Goal: Task Accomplishment & Management: Manage account settings

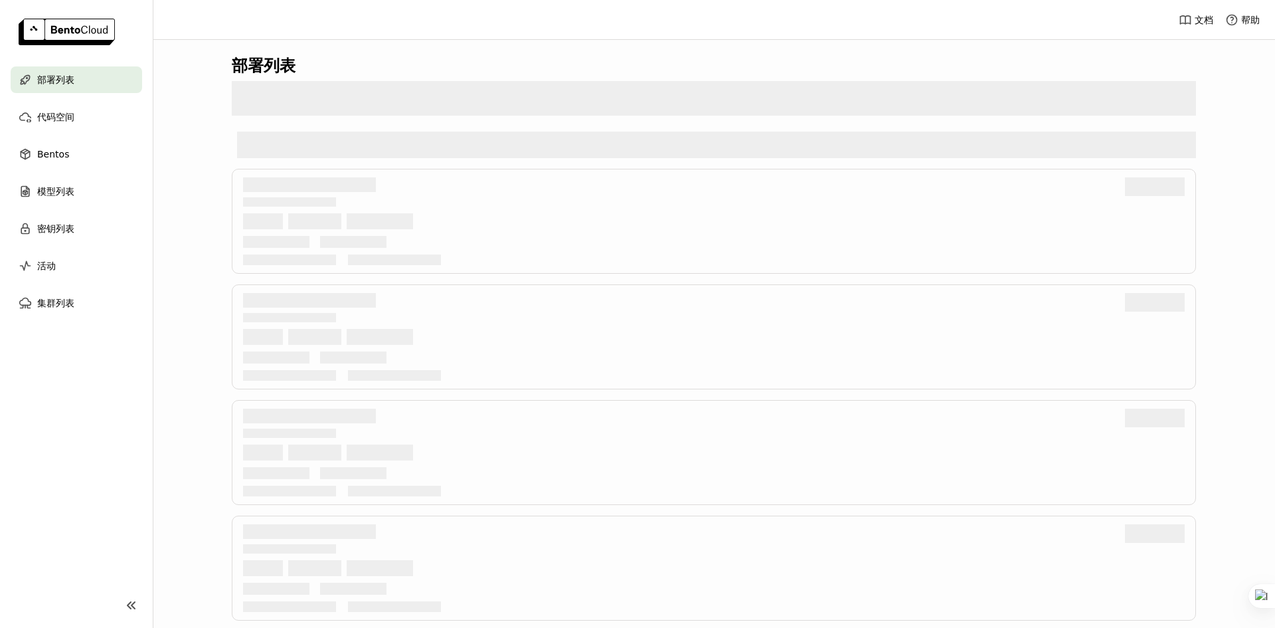
click at [86, 190] on div "模型列表" at bounding box center [77, 191] width 132 height 27
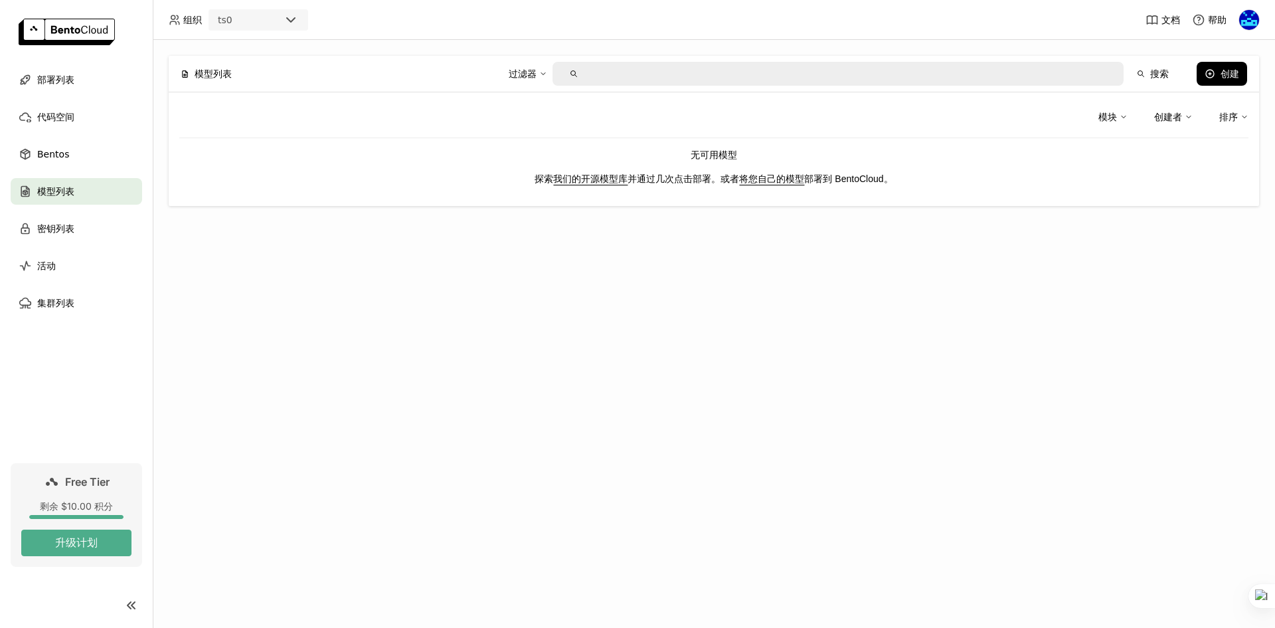
click at [763, 327] on div "模型列表 过滤器 搜索 创建 模块 创建者 排序 无可用模型 探索 我们的开源模型库 并通过几次点击部署。或者 将您自己的模型 部署到 [GEOGRAPHIC…" at bounding box center [714, 334] width 1122 height 588
click at [402, 265] on div "模型列表 过滤器 搜索 创建 模块 创建者 排序 无可用模型 探索 我们的开源模型库 并通过几次点击部署。或者 将您自己的模型 部署到 [GEOGRAPHIC…" at bounding box center [714, 334] width 1122 height 588
click at [884, 469] on div "模型列表 过滤器 搜索 创建 模块 创建者 排序 无可用模型 探索 我们的开源模型库 并通过几次点击部署。或者 将您自己的模型 部署到 [GEOGRAPHIC…" at bounding box center [714, 334] width 1122 height 588
click at [923, 327] on div "模型列表 过滤器 搜索 创建 模块 创建者 排序 无可用模型 探索 我们的开源模型库 并通过几次点击部署。或者 将您自己的模型 部署到 [GEOGRAPHIC…" at bounding box center [714, 334] width 1122 height 588
click at [1239, 73] on button "创建" at bounding box center [1222, 74] width 50 height 24
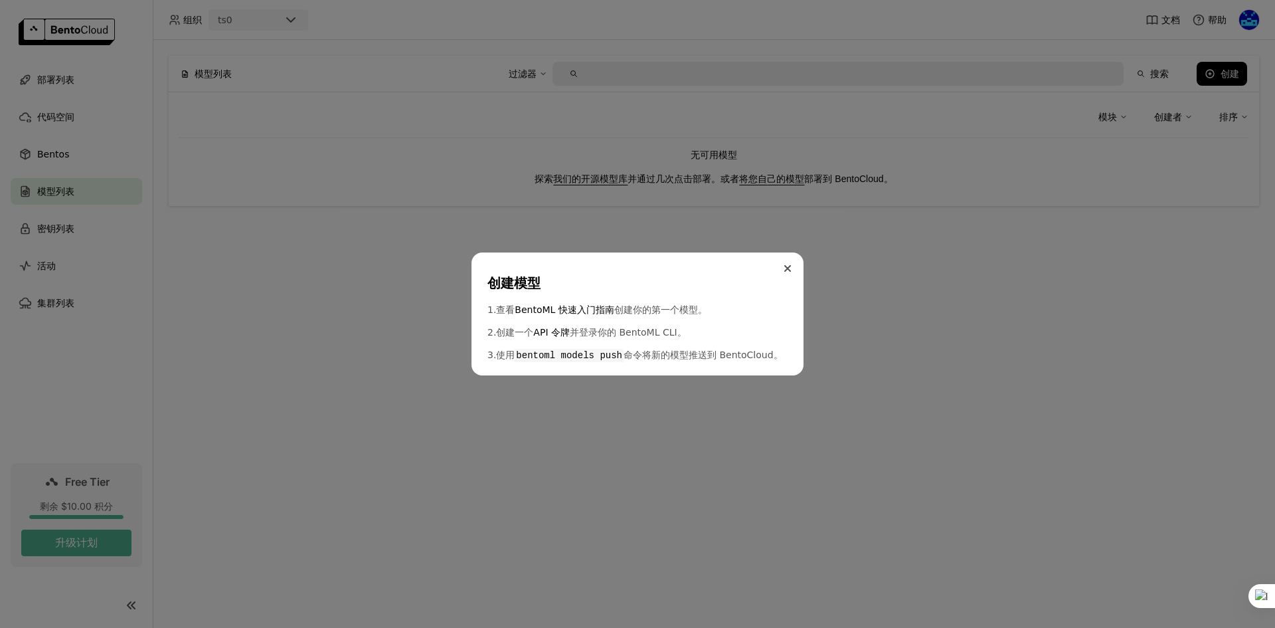
click at [790, 266] on icon "Close" at bounding box center [787, 268] width 5 height 5
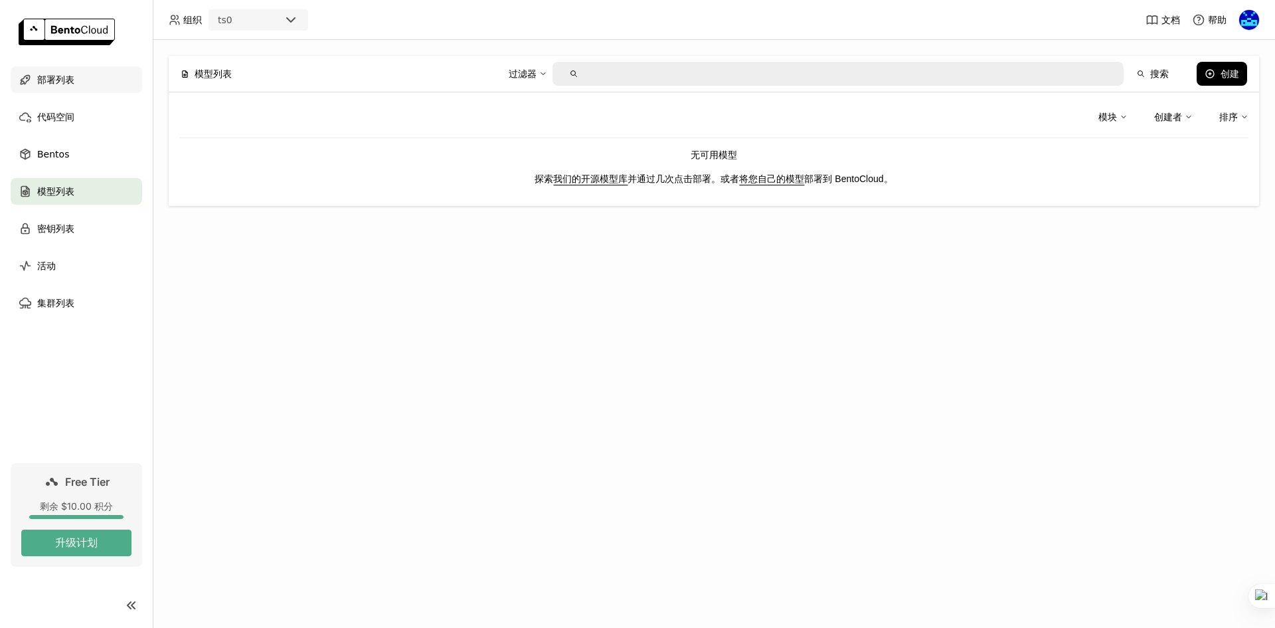
click at [83, 77] on div "部署列表" at bounding box center [77, 79] width 132 height 27
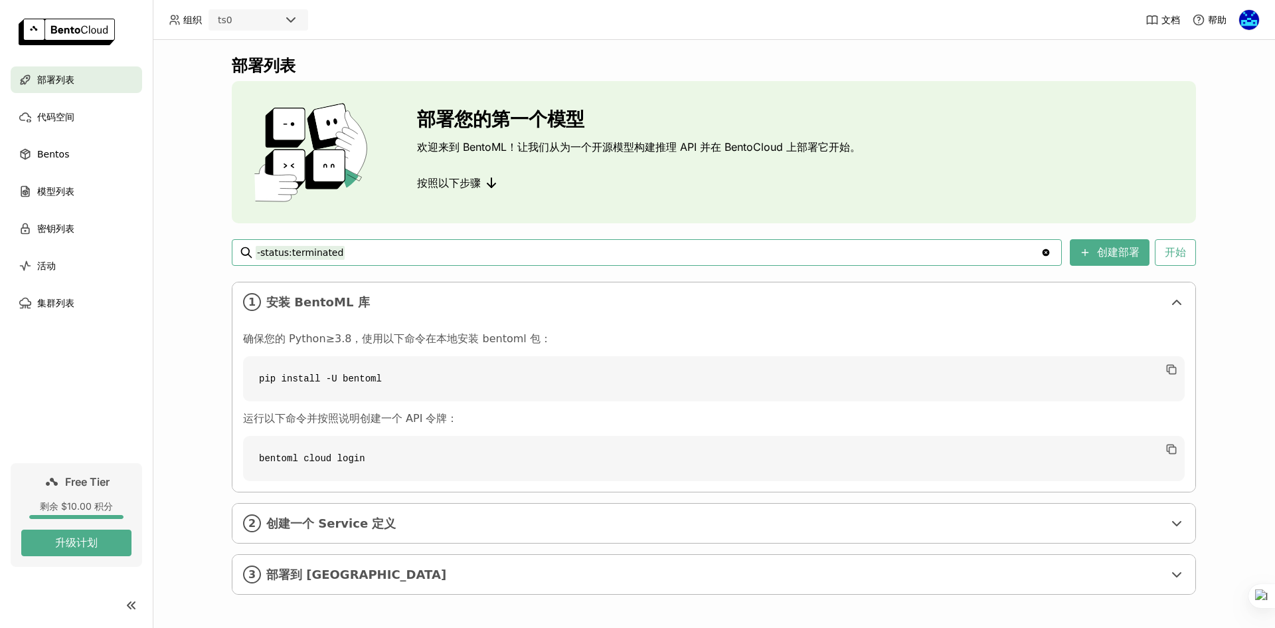
scroll to position [3, 0]
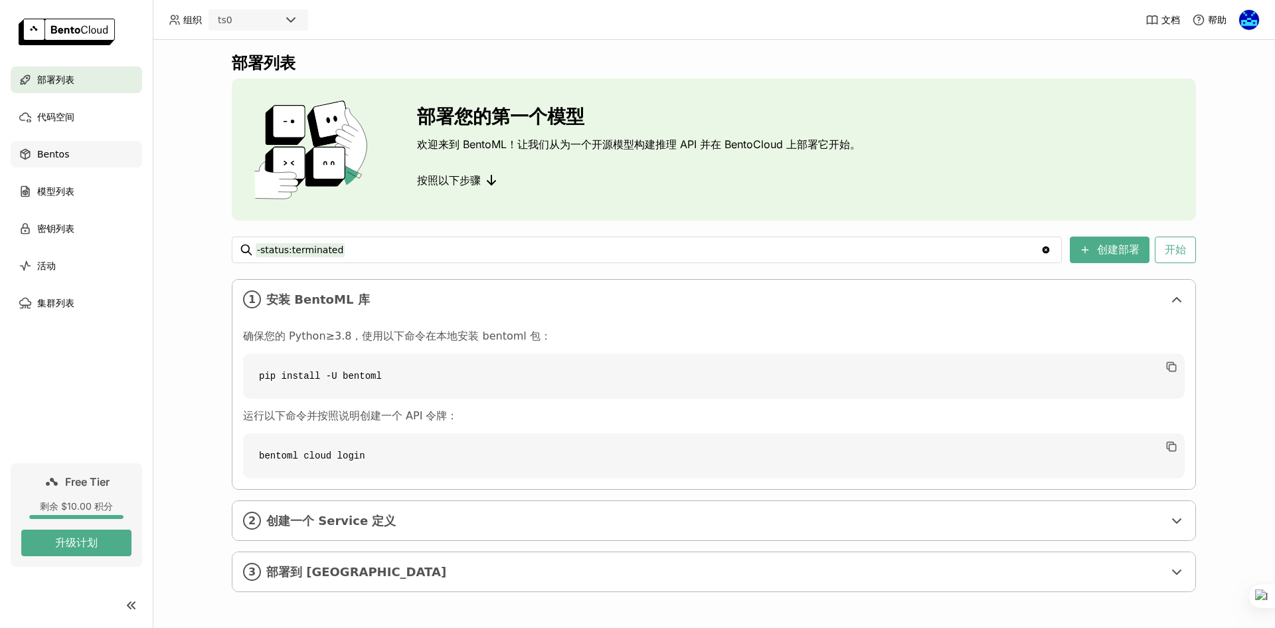
click at [86, 157] on div "Bentos" at bounding box center [77, 154] width 132 height 27
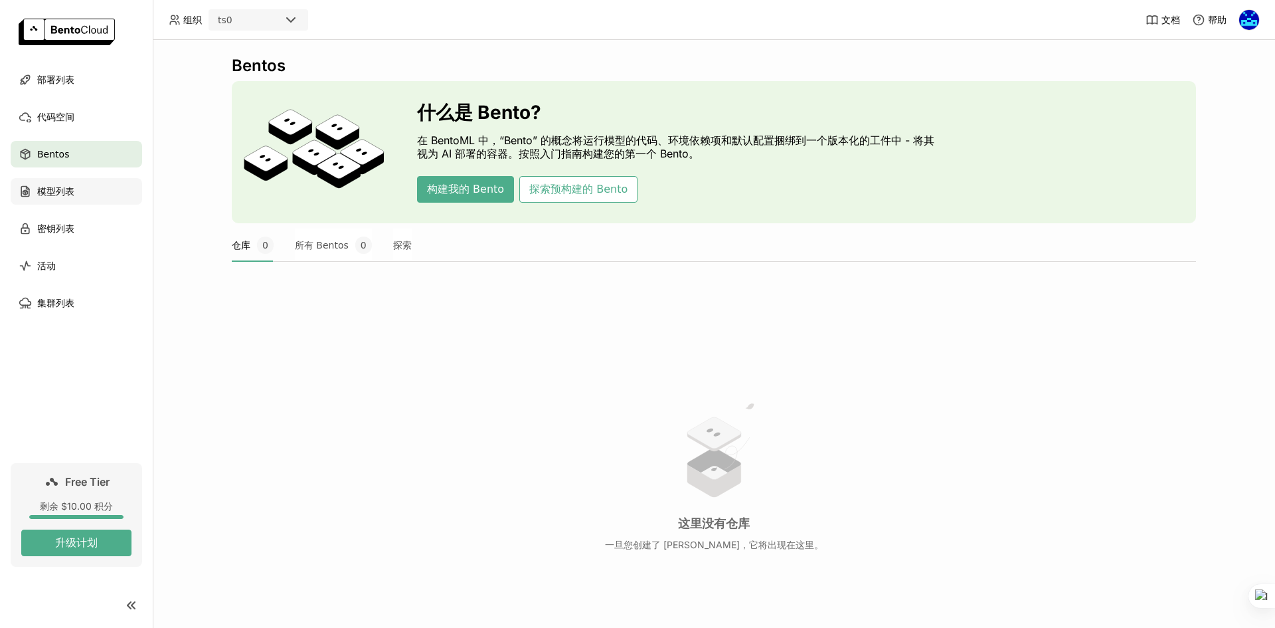
click at [103, 182] on div "模型列表" at bounding box center [77, 191] width 132 height 27
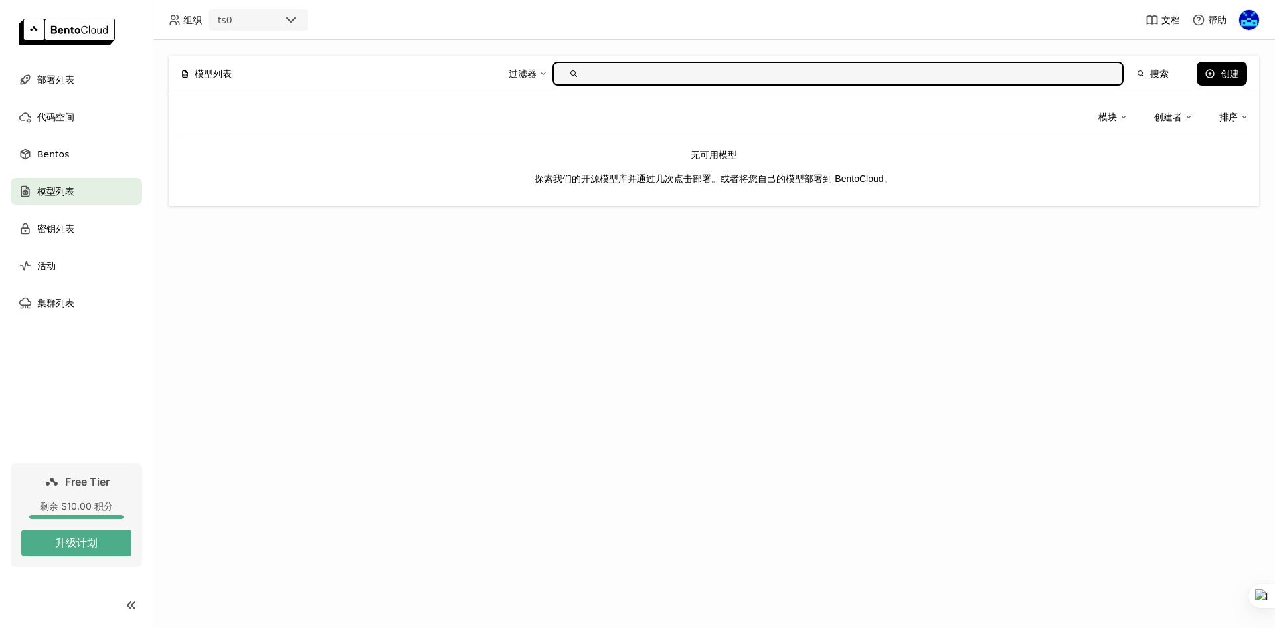
click at [777, 176] on link "将您自己的模型" at bounding box center [771, 178] width 65 height 11
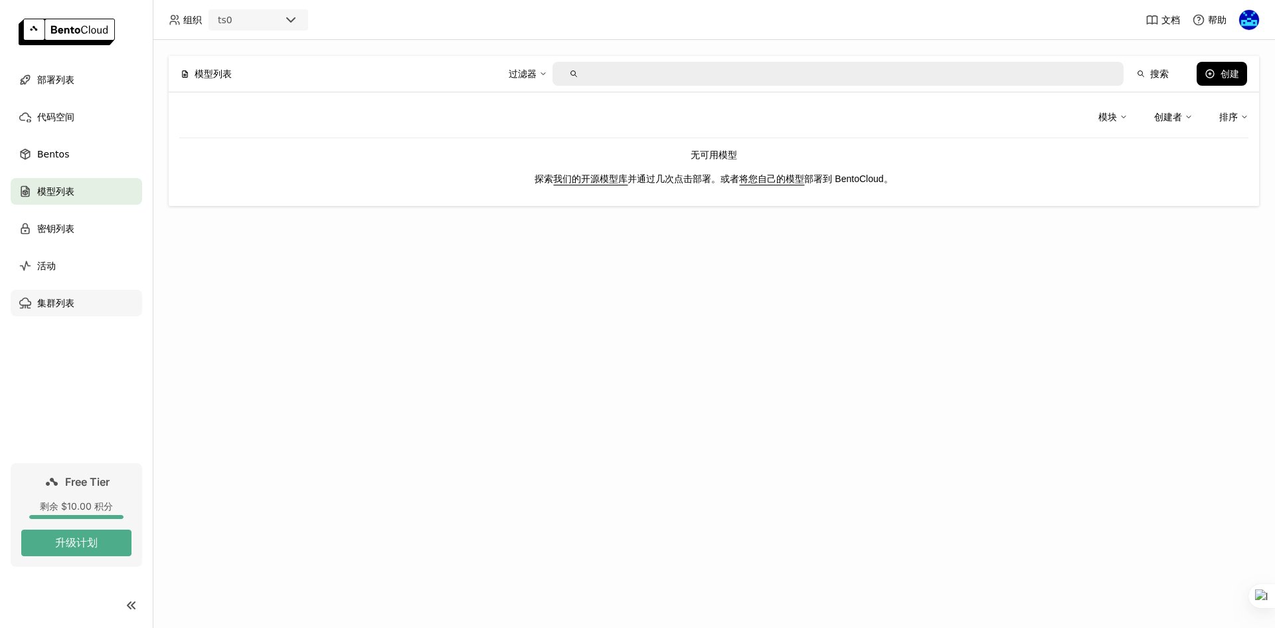
click at [92, 304] on div "集群列表" at bounding box center [77, 303] width 132 height 27
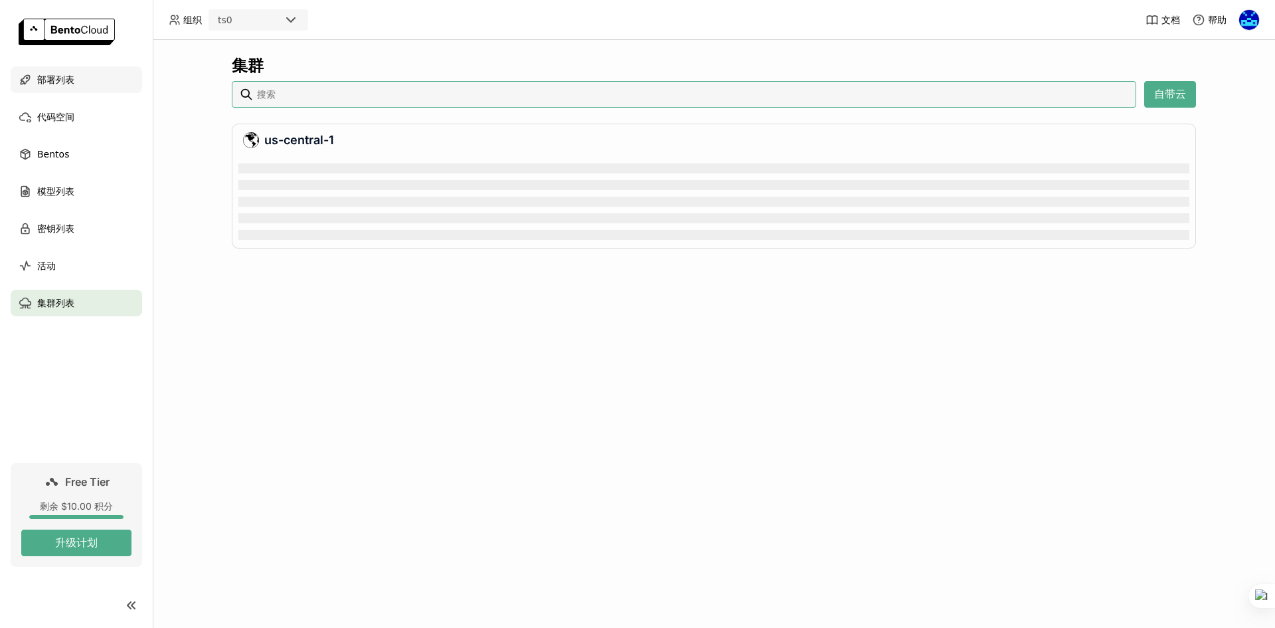
click at [80, 74] on div "部署列表" at bounding box center [77, 79] width 132 height 27
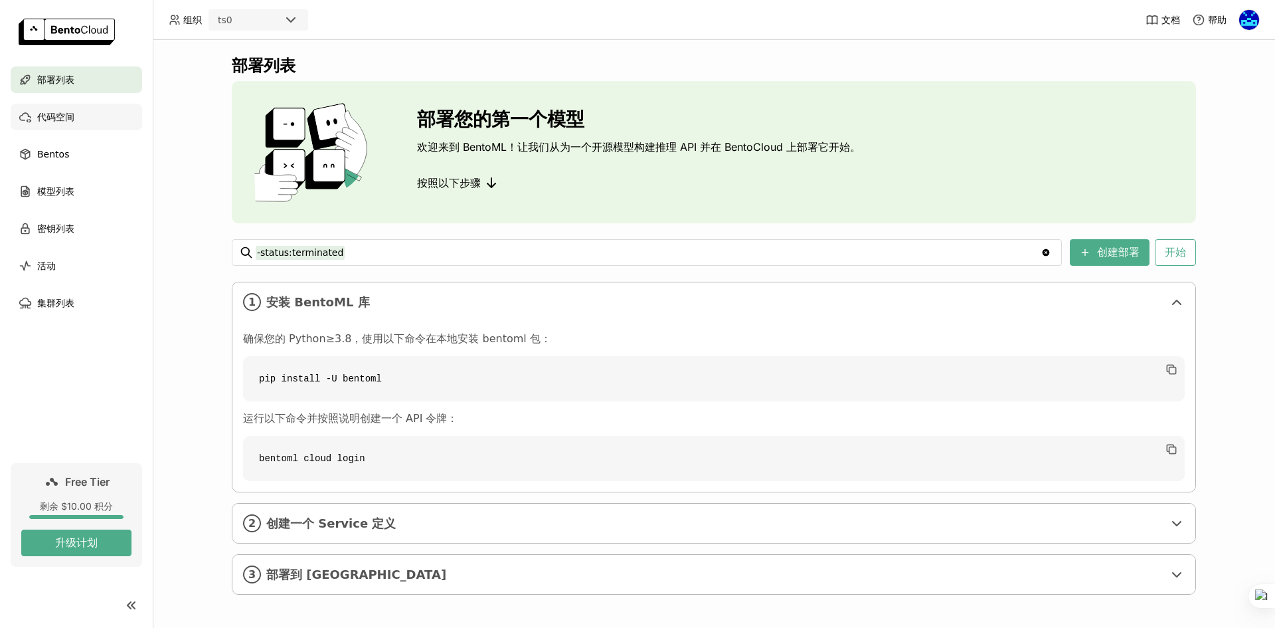
click at [80, 124] on div "代码空间" at bounding box center [77, 117] width 132 height 27
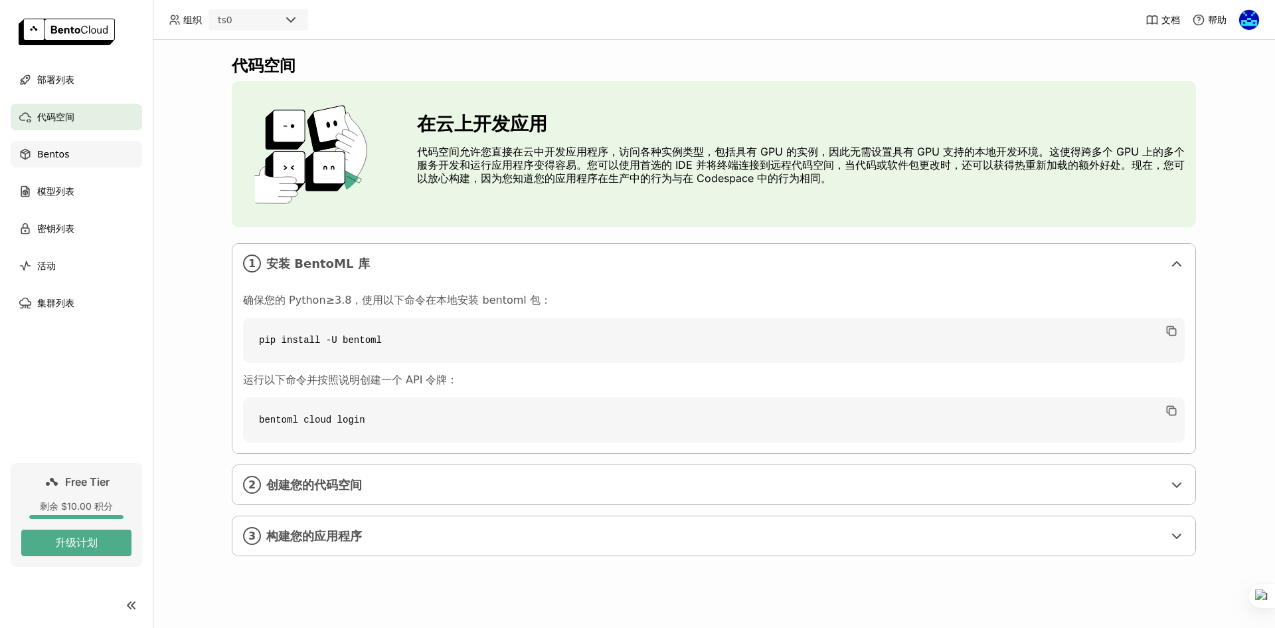
click at [82, 156] on div "Bentos" at bounding box center [77, 154] width 132 height 27
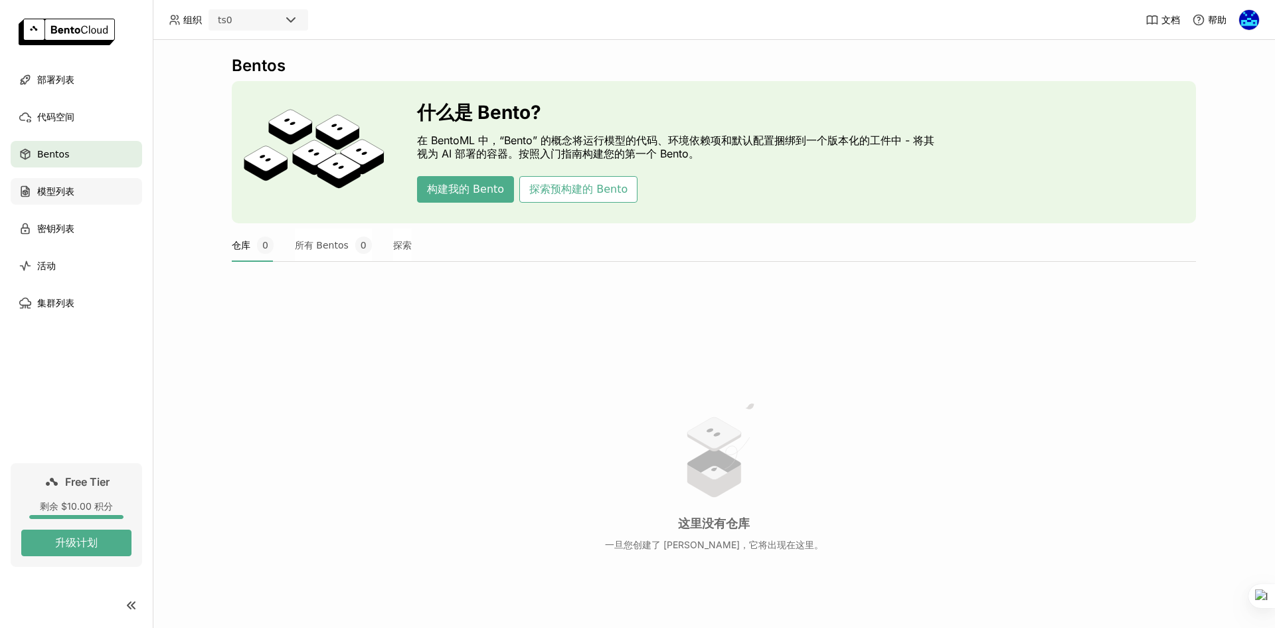
click at [83, 187] on div "模型列表" at bounding box center [77, 191] width 132 height 27
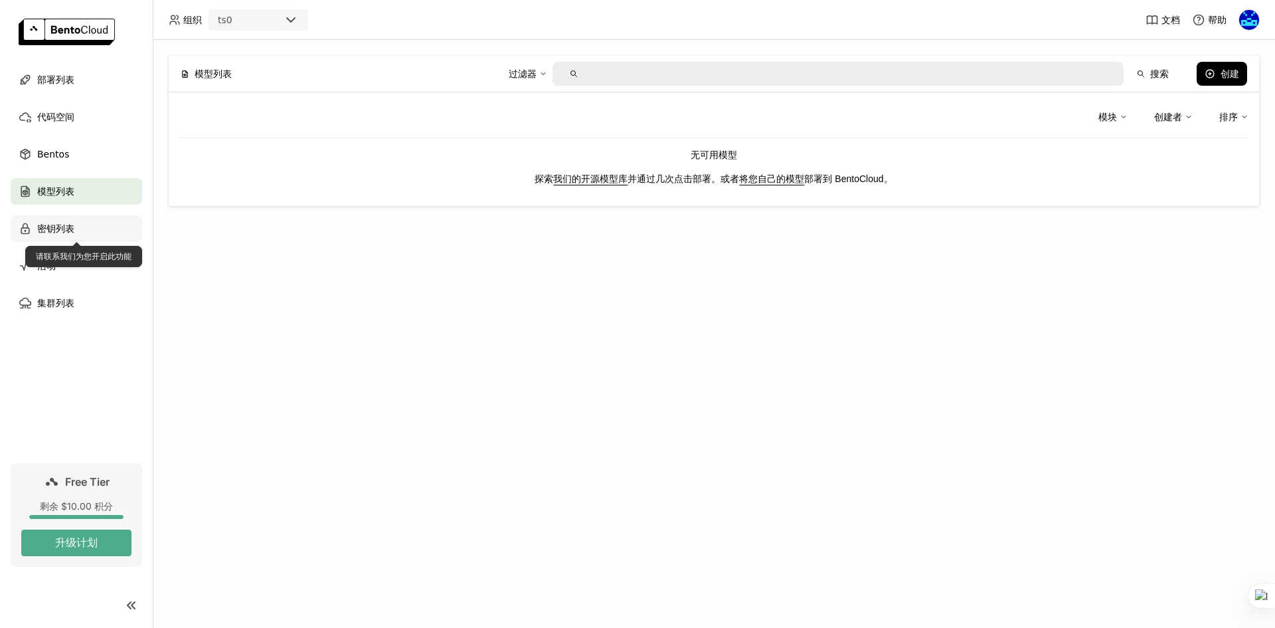
click at [90, 226] on div "密钥列表" at bounding box center [77, 228] width 132 height 27
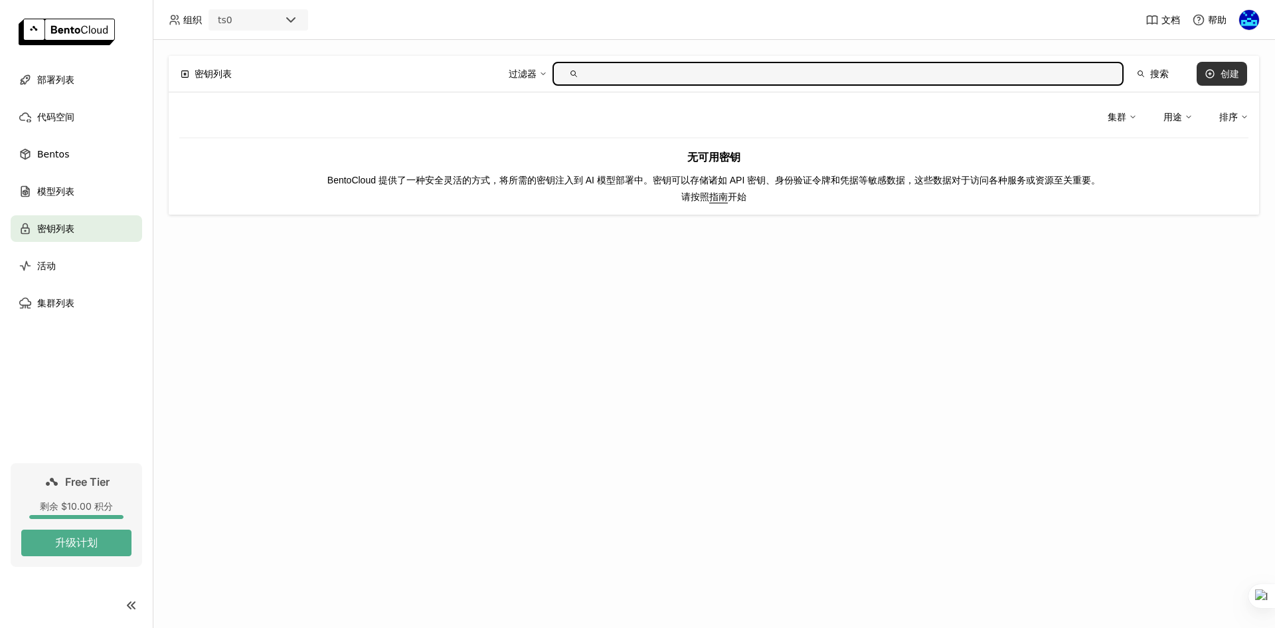
click at [1216, 76] on button "创建" at bounding box center [1222, 74] width 50 height 24
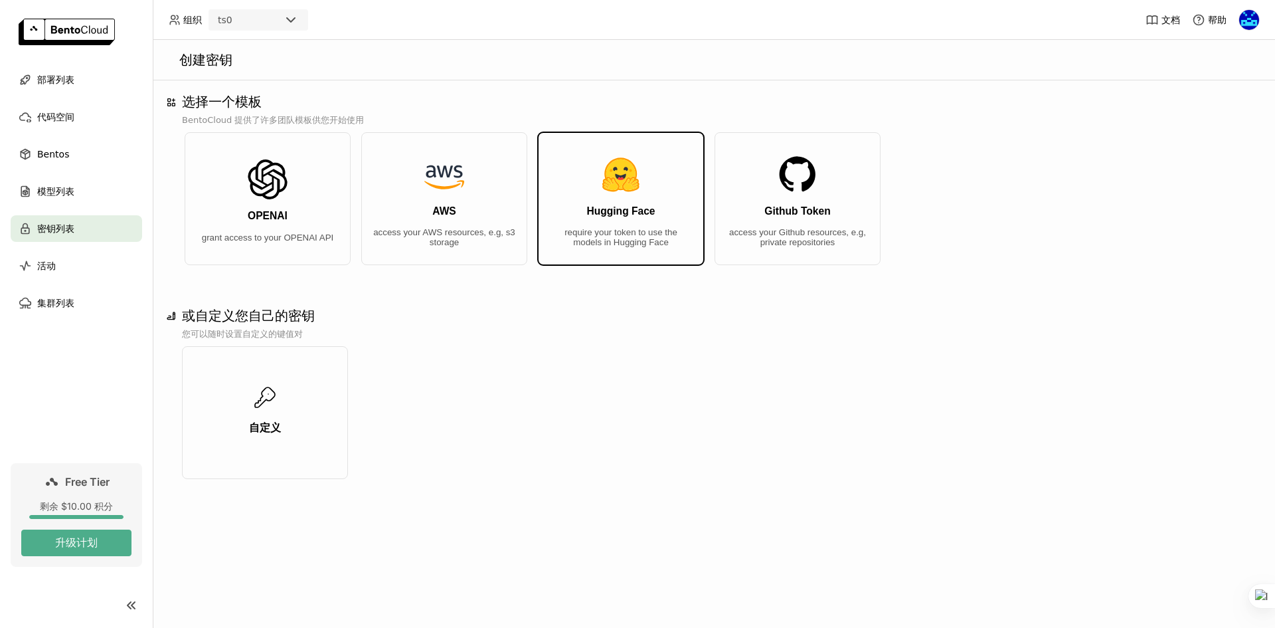
click at [623, 209] on h3 "Hugging Face" at bounding box center [620, 211] width 68 height 12
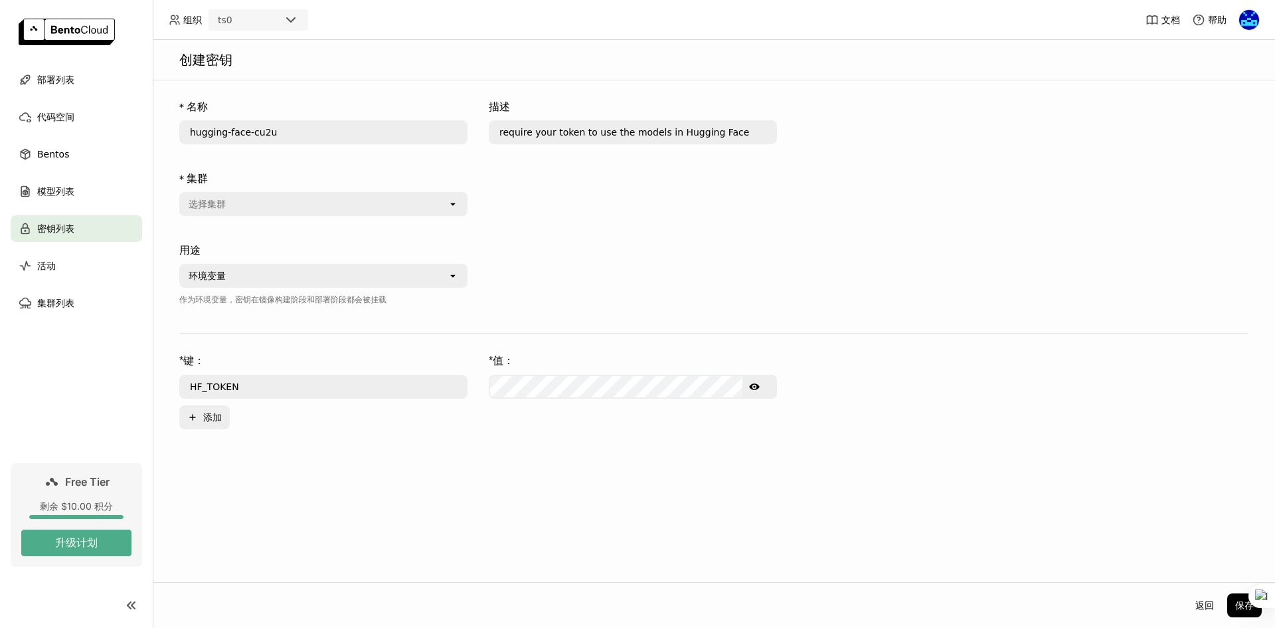
click at [452, 201] on icon "open" at bounding box center [453, 204] width 11 height 11
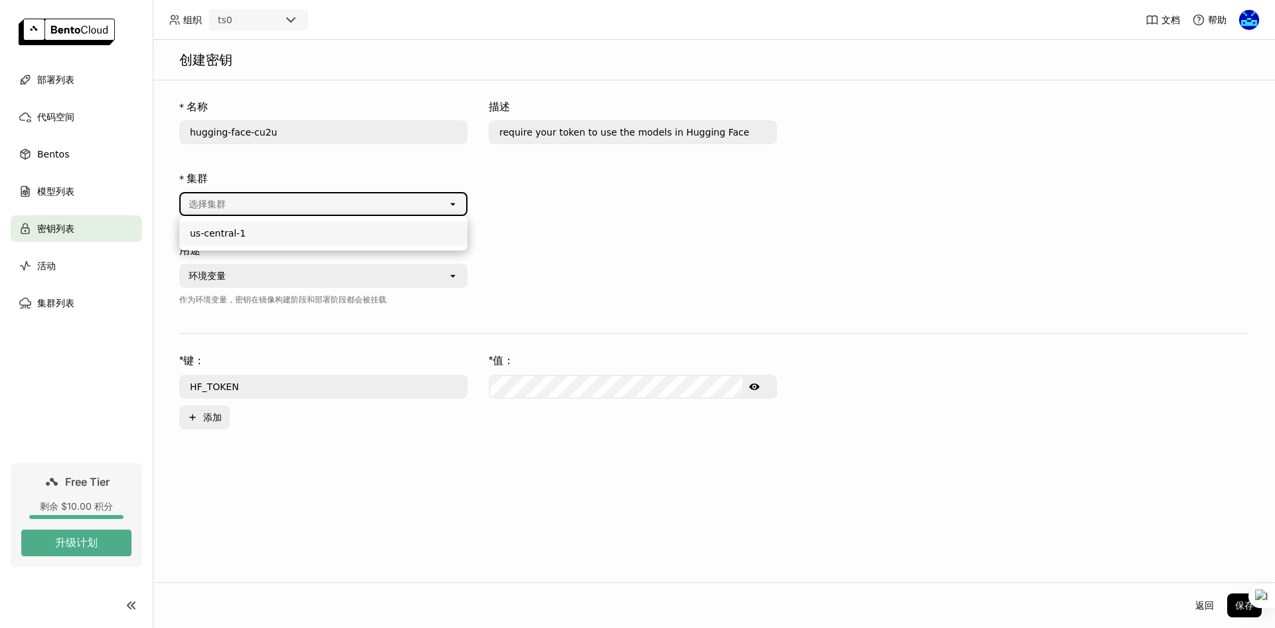
click at [608, 207] on div "* 集群 选择集群 open" at bounding box center [478, 201] width 598 height 72
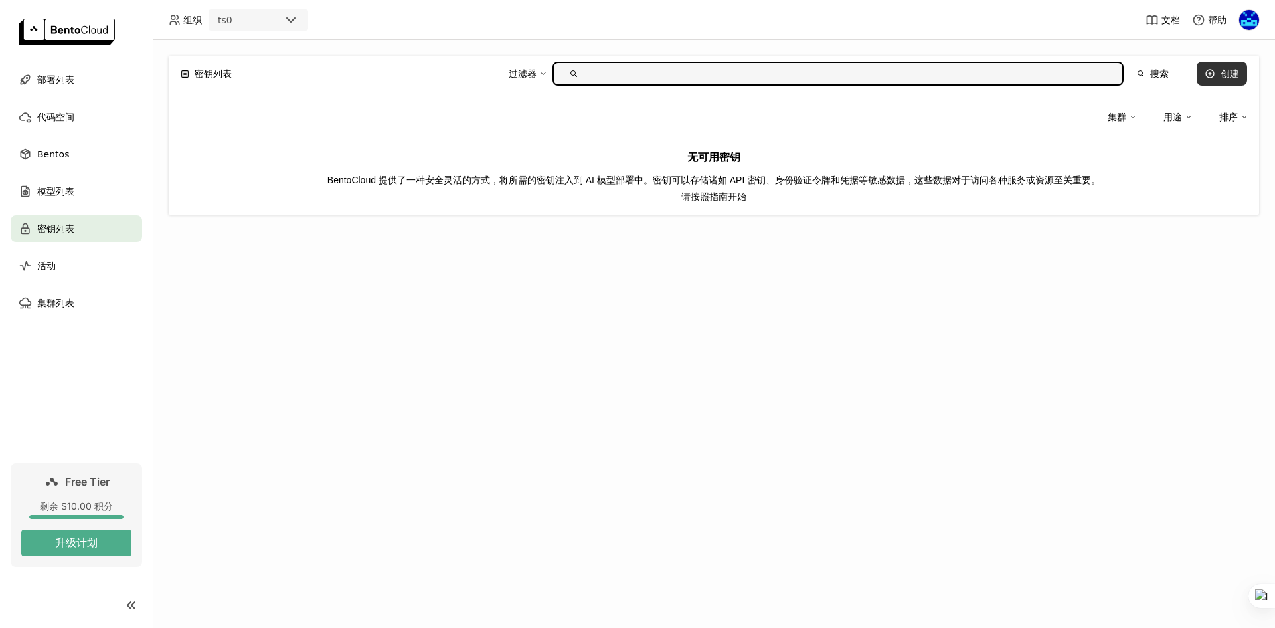
click at [1219, 69] on button "创建" at bounding box center [1222, 74] width 50 height 24
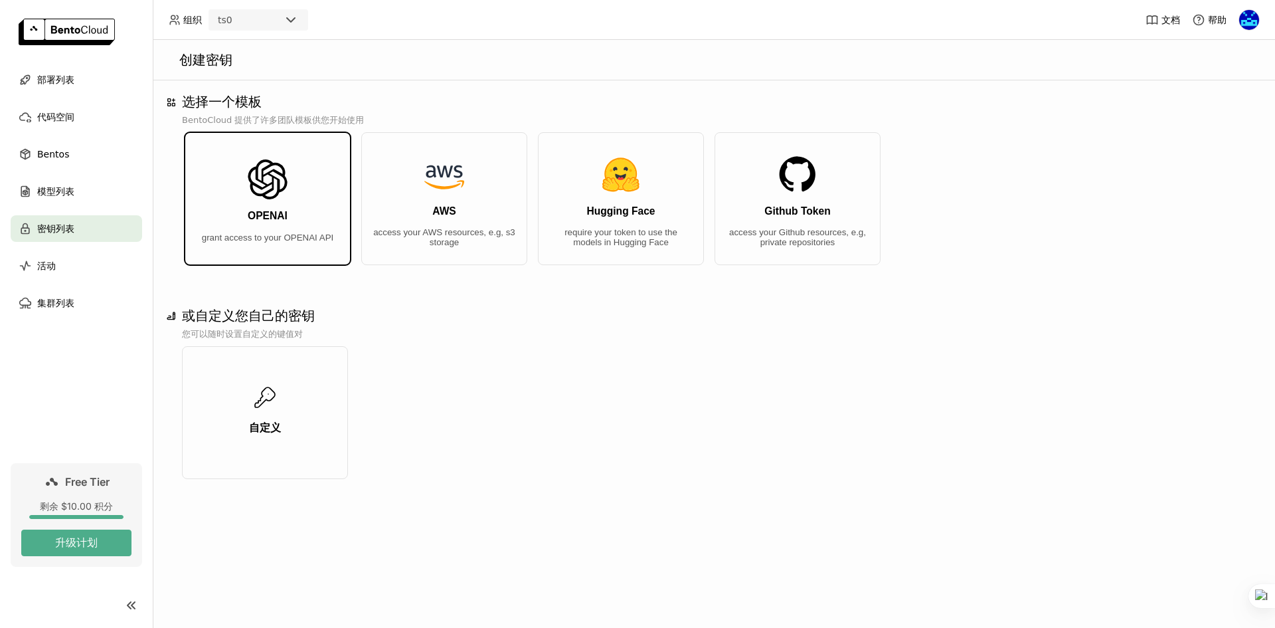
click at [285, 183] on img "button" at bounding box center [268, 179] width 40 height 40
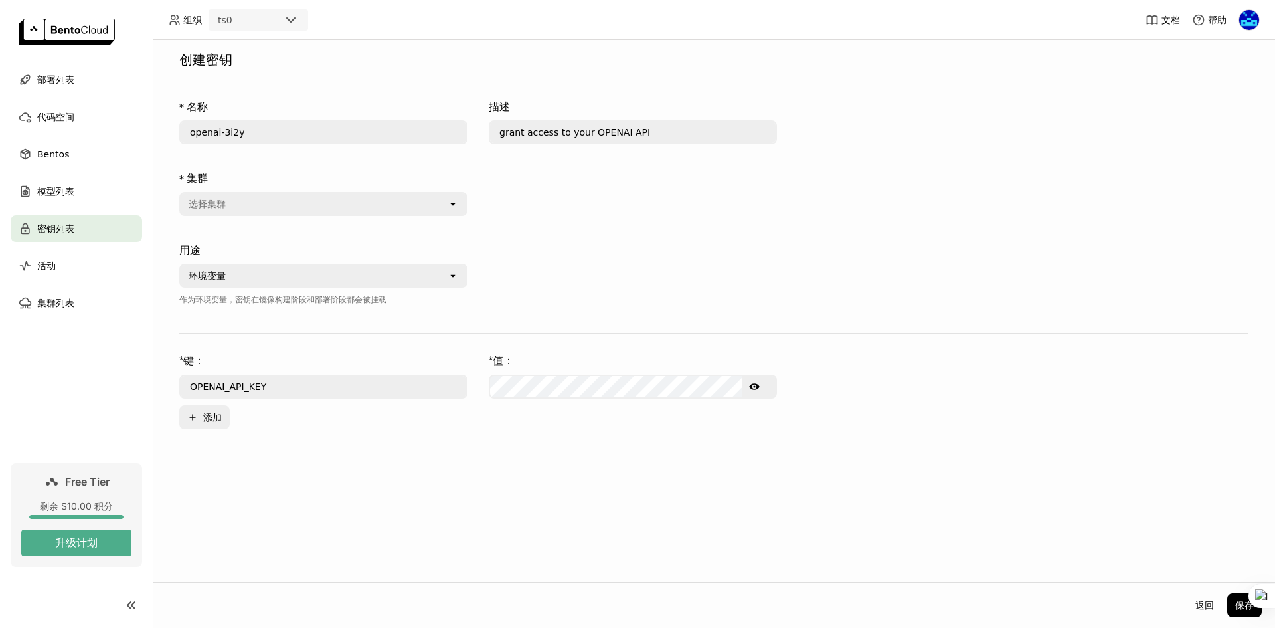
click at [663, 134] on input "grant access to your OPENAI API" at bounding box center [633, 132] width 286 height 21
drag, startPoint x: 662, startPoint y: 134, endPoint x: 489, endPoint y: 124, distance: 173.6
click at [489, 124] on div "grant access to your OPENAI API" at bounding box center [633, 132] width 288 height 24
click at [761, 141] on input "grant access to your OPENAI API" at bounding box center [633, 132] width 286 height 21
click at [701, 249] on div at bounding box center [633, 282] width 288 height 90
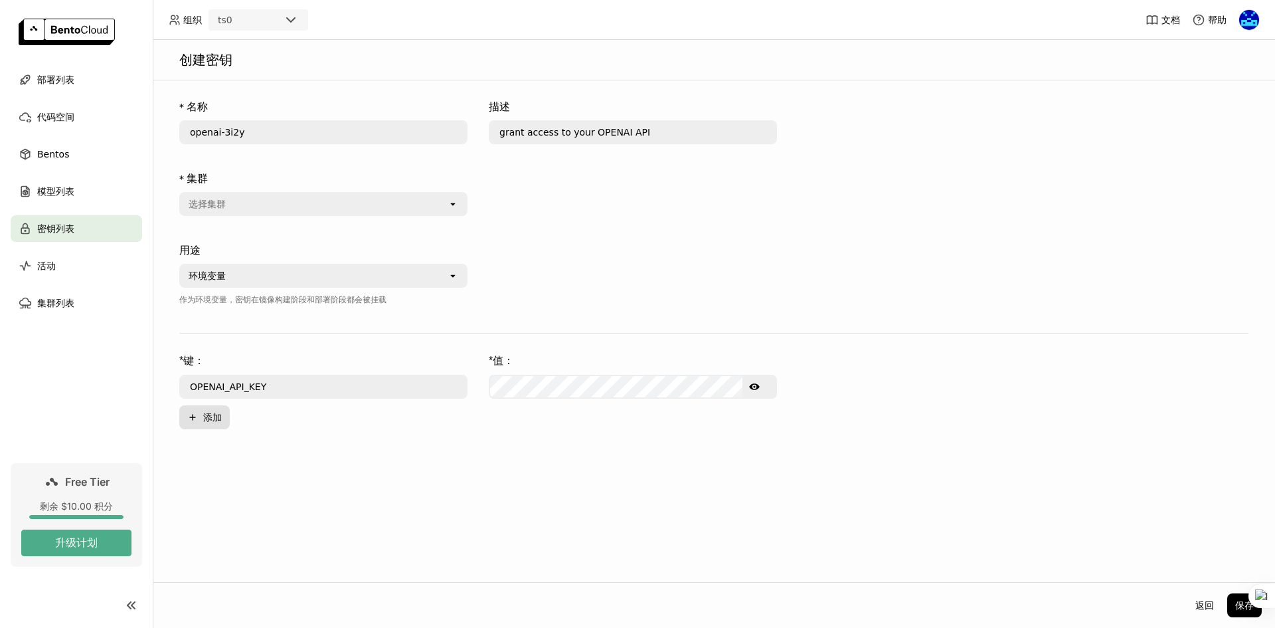
click at [195, 417] on icon "button" at bounding box center [192, 417] width 6 height 6
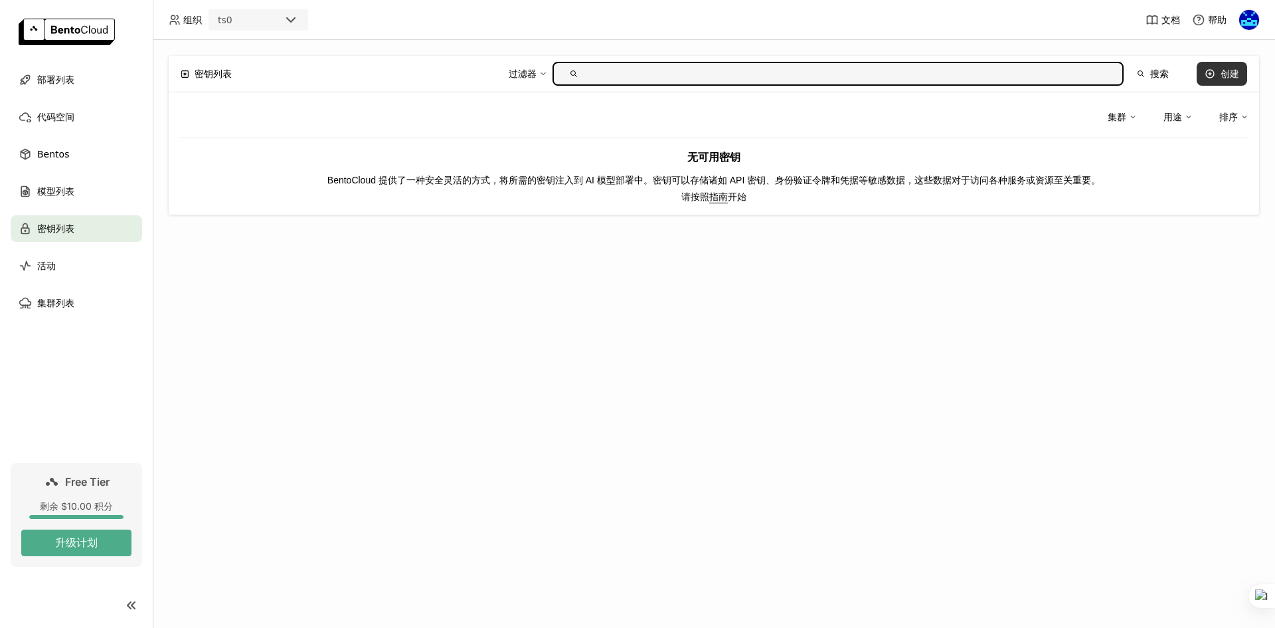
click at [1210, 75] on icon at bounding box center [1210, 73] width 11 height 11
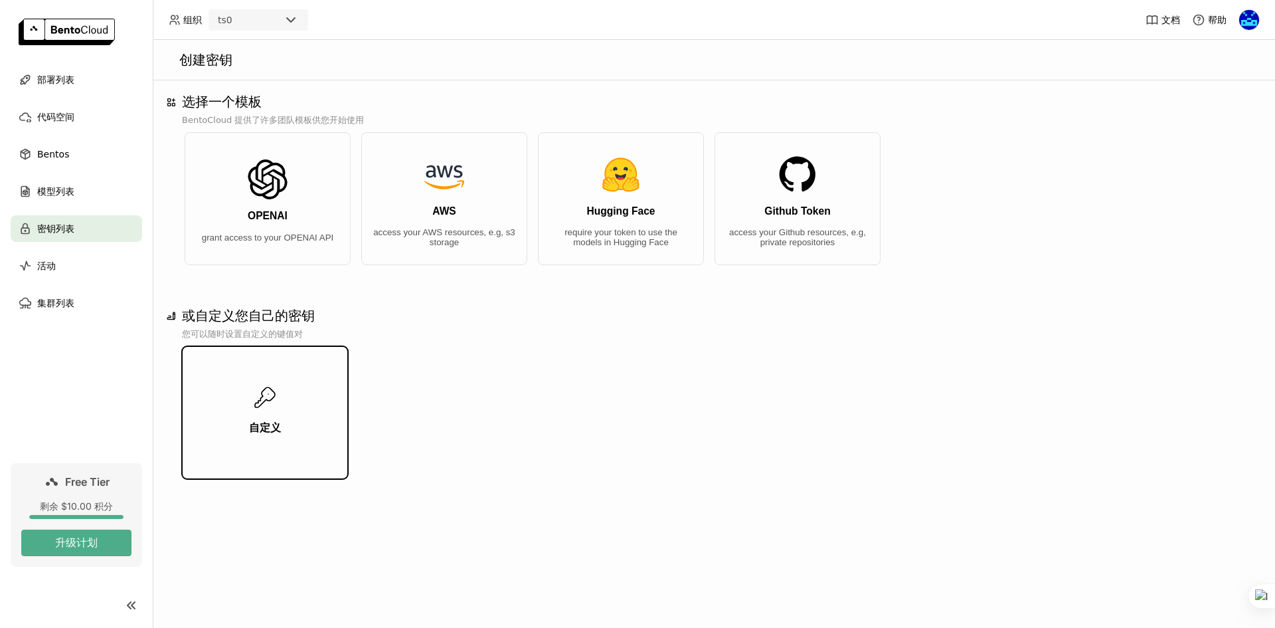
click at [246, 402] on button "自定义" at bounding box center [265, 412] width 166 height 133
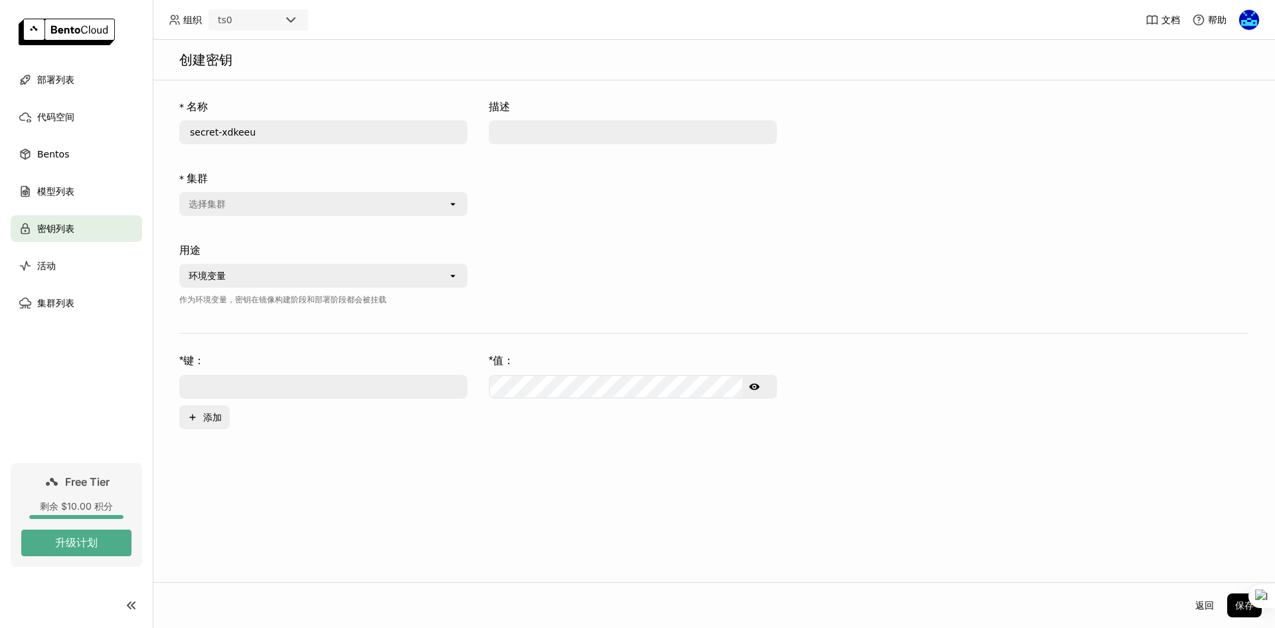
click at [360, 394] on input "text" at bounding box center [324, 386] width 286 height 21
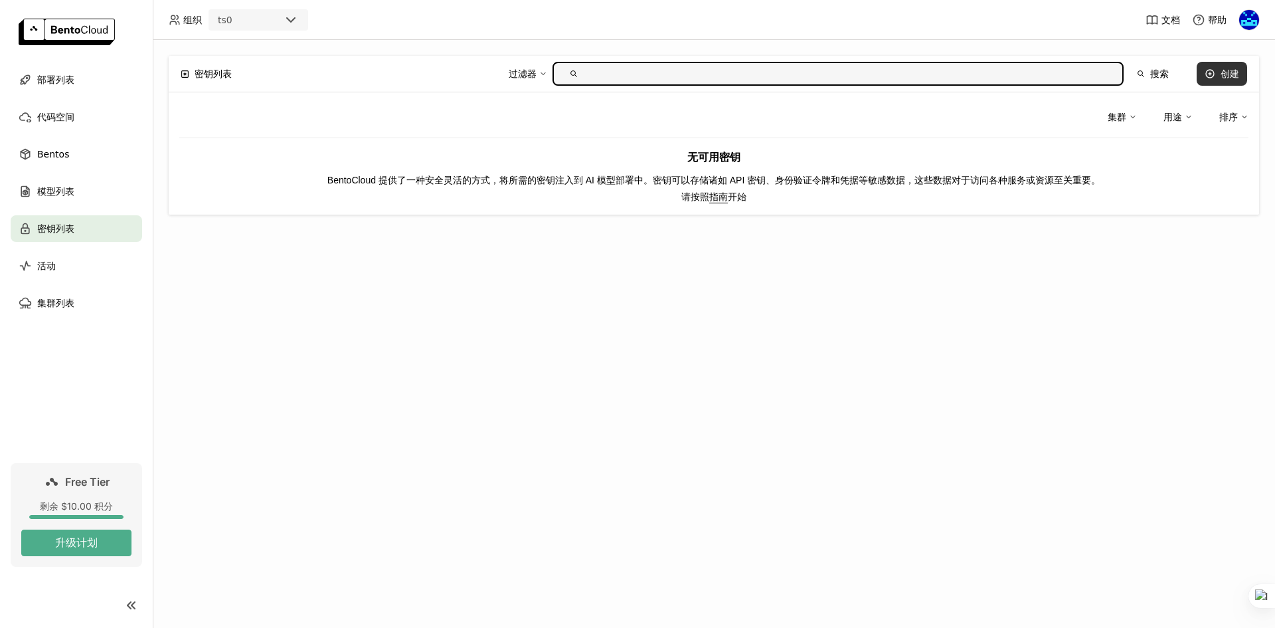
click at [1221, 72] on div "创建" at bounding box center [1230, 73] width 19 height 11
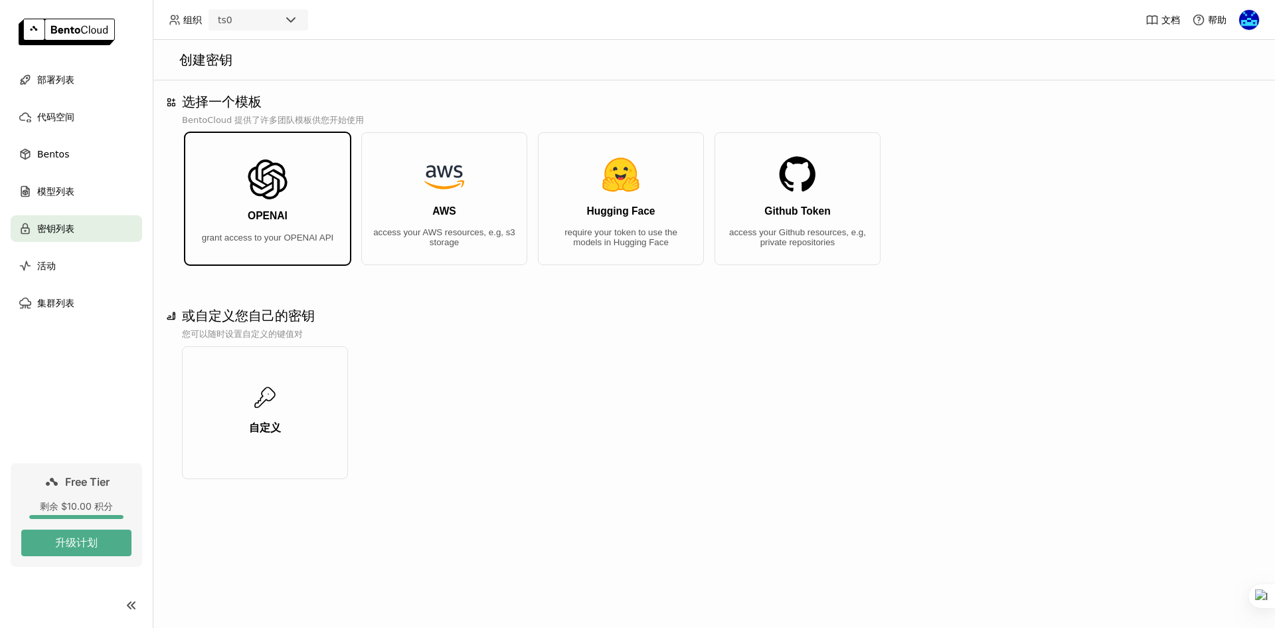
click at [334, 210] on button "OPENAI grant access to your OPENAI API" at bounding box center [268, 198] width 166 height 133
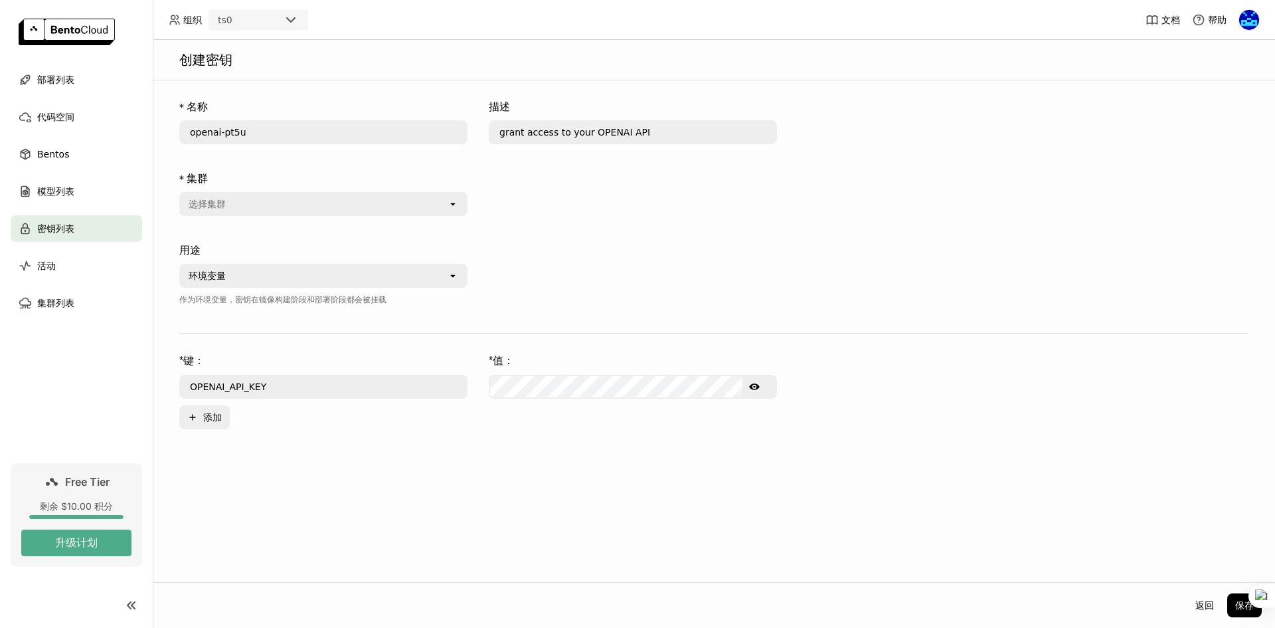
click at [327, 371] on div "* 键： * 值： OPENAI_API_KEY Show password text Plus 添加" at bounding box center [713, 391] width 1069 height 76
click at [327, 379] on input "OPENAI_API_KEY" at bounding box center [324, 386] width 286 height 21
click at [980, 342] on form "* 名称 openai-pt5u 描述 grant access to your OPENAI API * 集群 选择集群 open 用途 环境变量 open…" at bounding box center [714, 261] width 1096 height 335
click at [81, 82] on div "部署列表" at bounding box center [77, 79] width 132 height 27
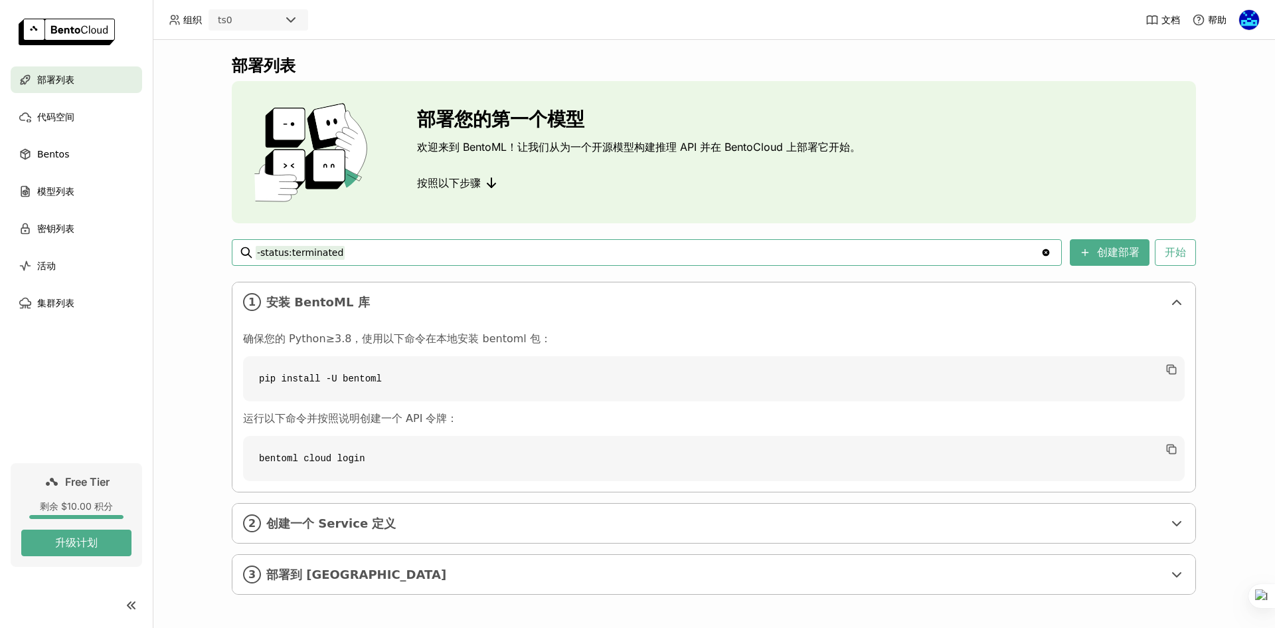
scroll to position [3, 0]
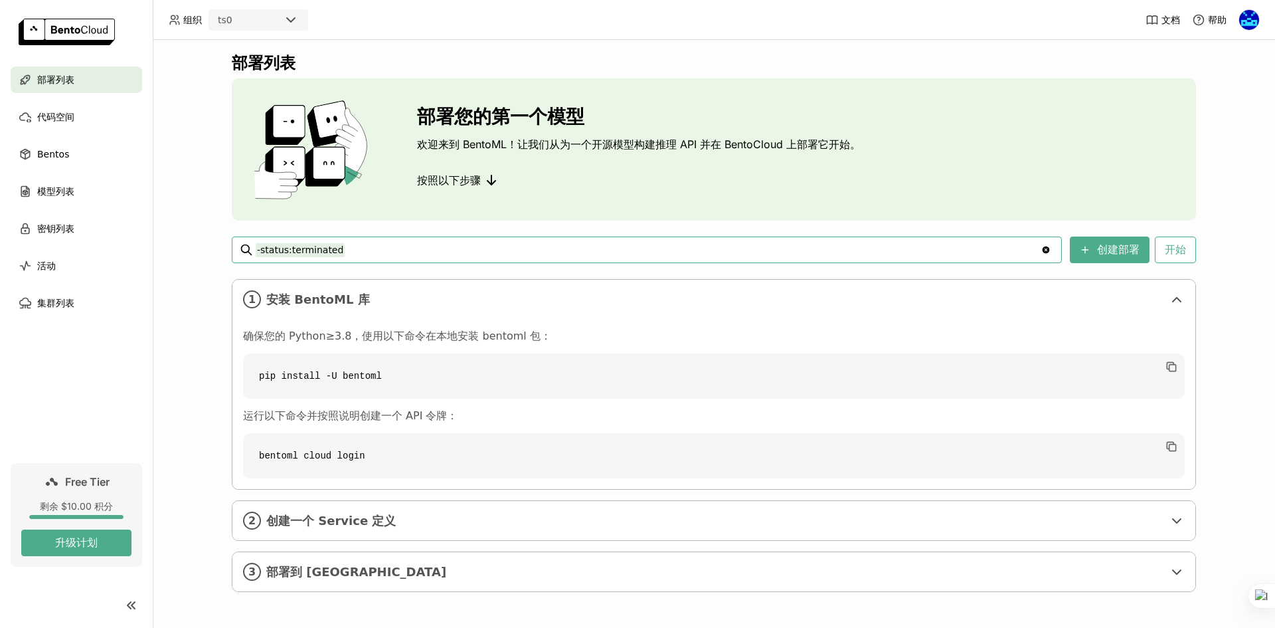
click at [87, 130] on ul "部署列表 代码空间 Bentos 模型列表 密钥列表 活动 集群列表" at bounding box center [76, 191] width 153 height 250
click at [87, 126] on div "代码空间" at bounding box center [77, 117] width 132 height 27
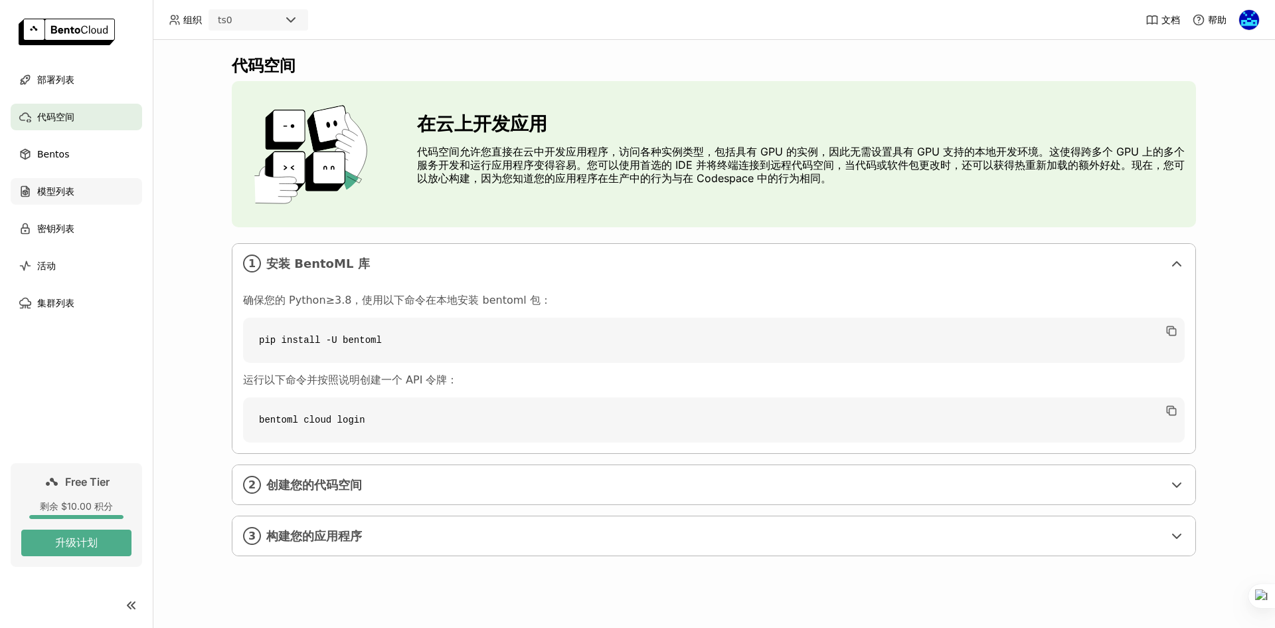
click at [97, 193] on div "模型列表" at bounding box center [77, 191] width 132 height 27
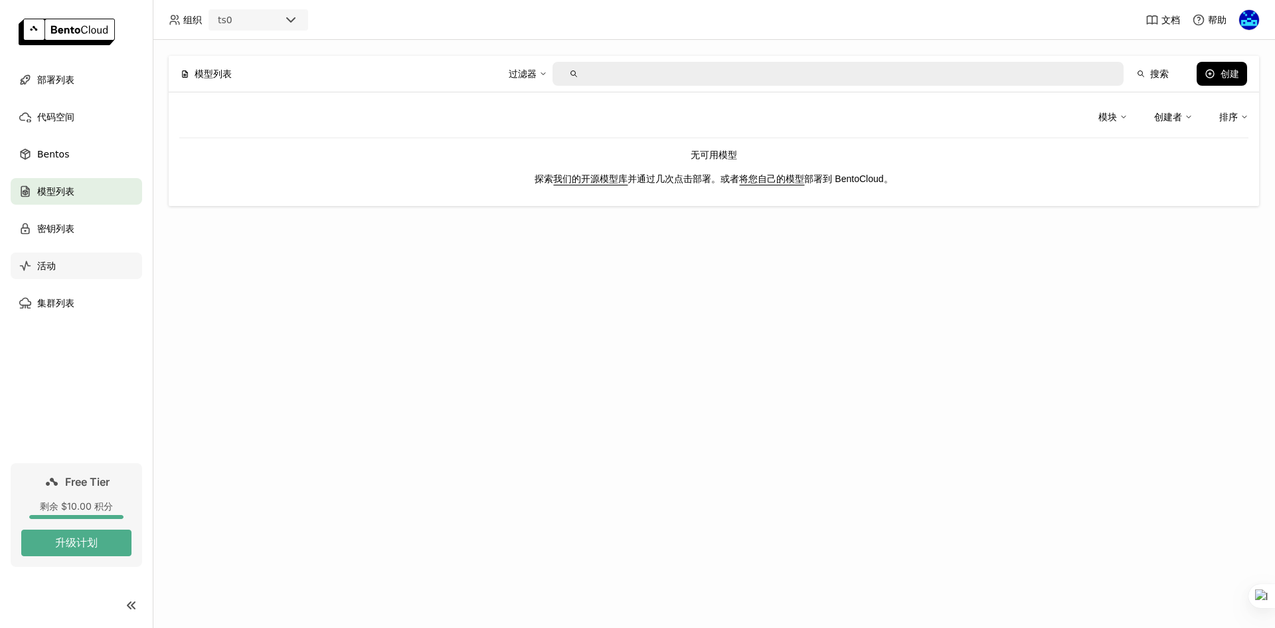
click at [98, 261] on div "活动" at bounding box center [77, 265] width 132 height 27
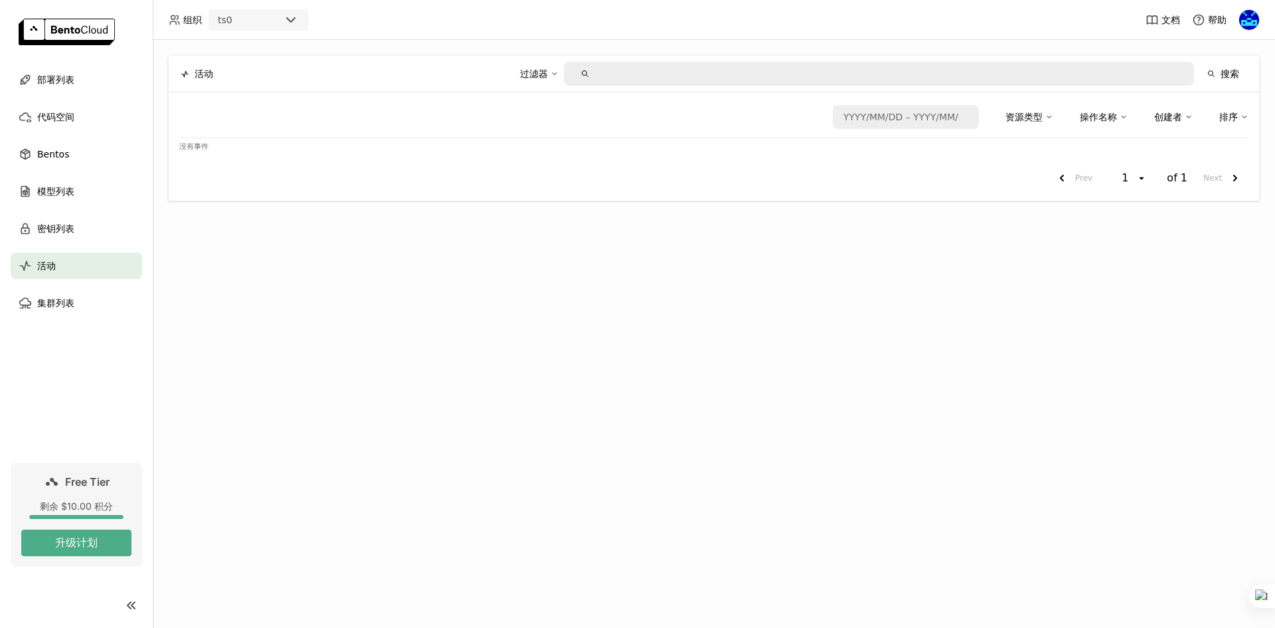
click at [1249, 24] on img at bounding box center [1249, 20] width 20 height 20
click at [1244, 110] on link "设置" at bounding box center [1227, 107] width 66 height 19
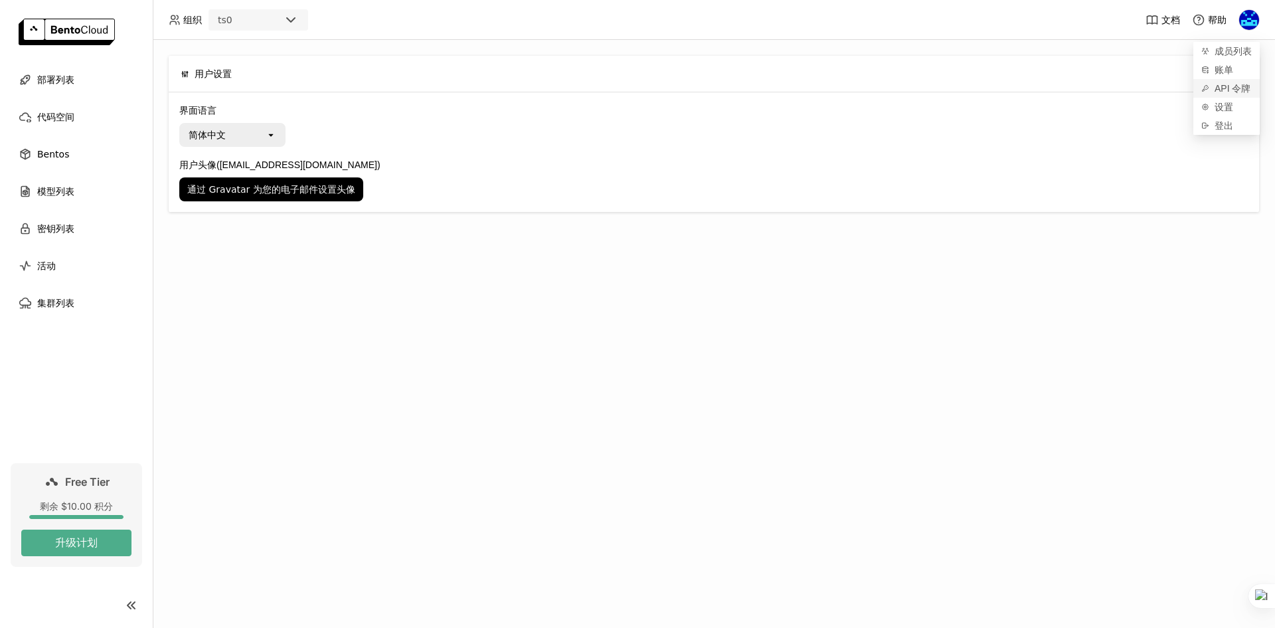
click at [1233, 84] on span "API 令牌" at bounding box center [1233, 88] width 36 height 12
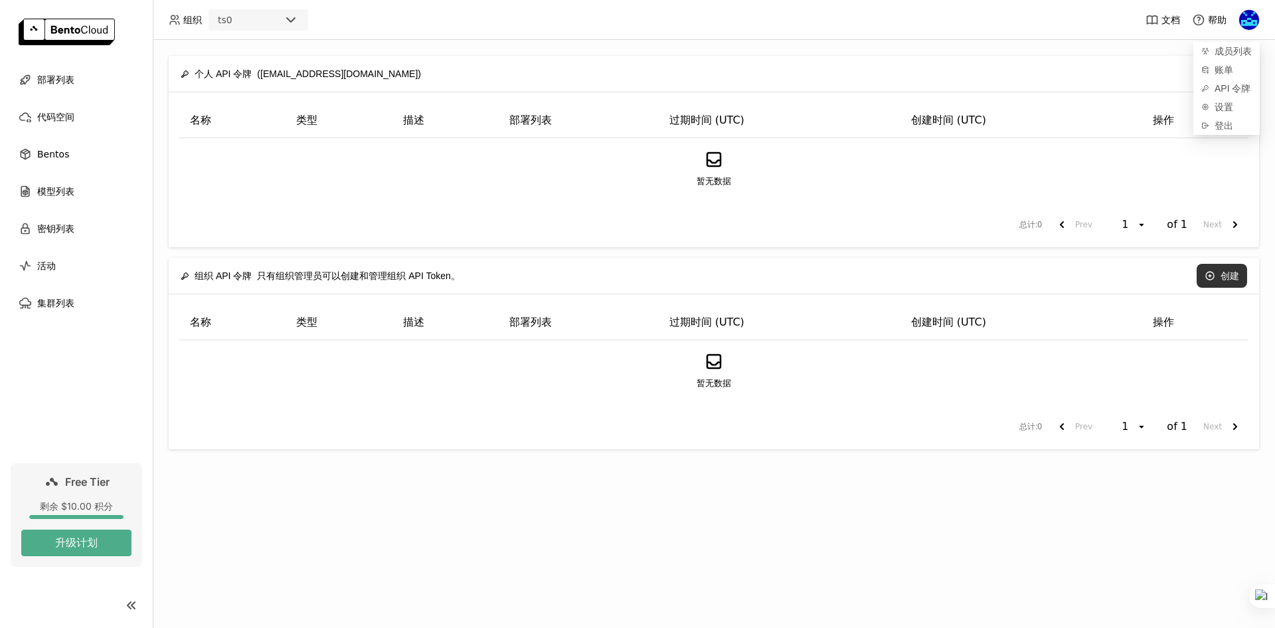
click at [1233, 280] on button "创建" at bounding box center [1222, 276] width 50 height 24
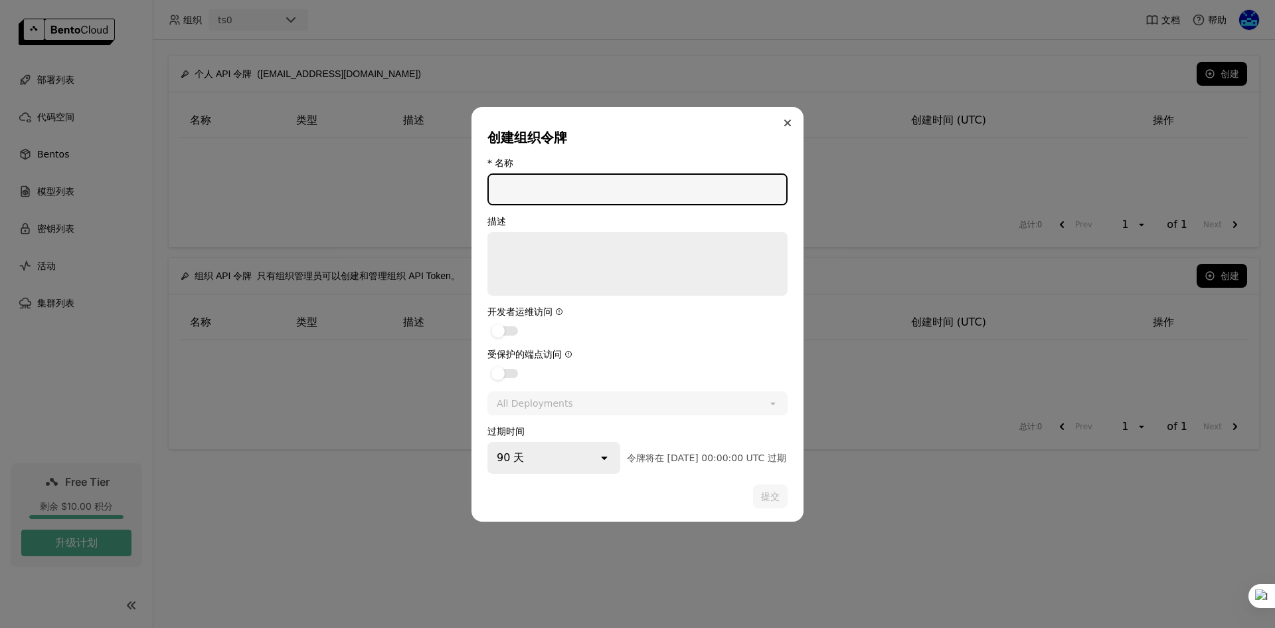
click at [789, 126] on icon "Close" at bounding box center [787, 123] width 7 height 7
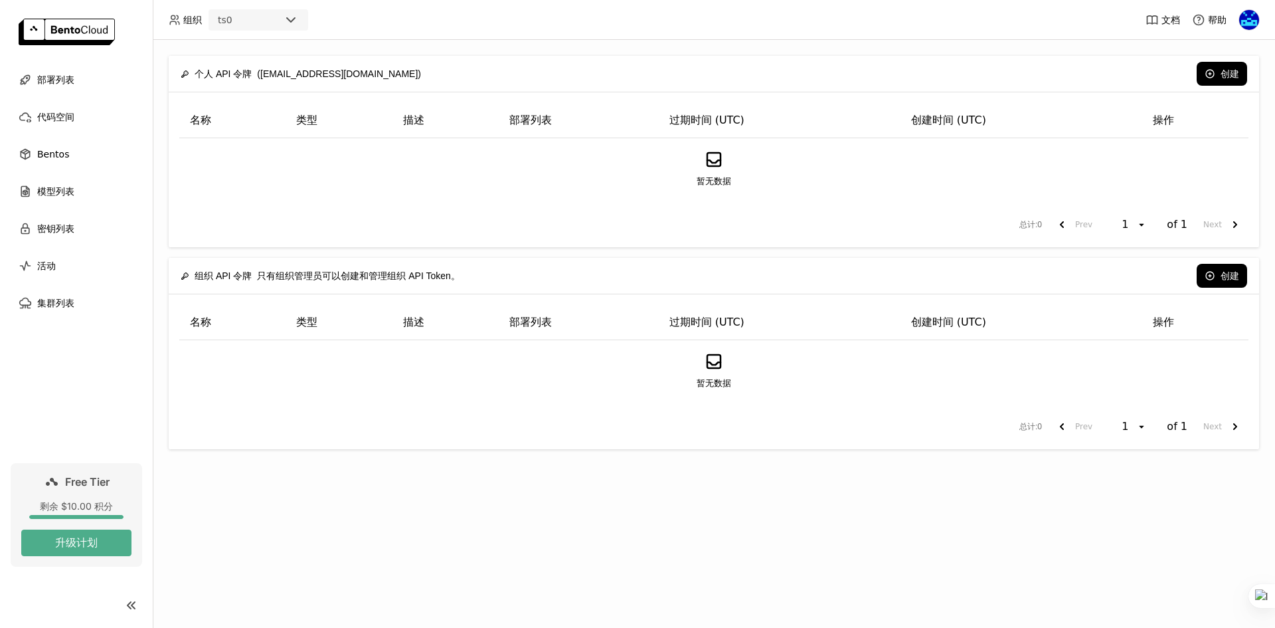
click at [825, 132] on div "创建组织令牌 * 名称 描述 开发者运维访问 受保护的端点访问 All Deployments open 过期时间 90 天 open 令牌将在 [DATE]…" at bounding box center [637, 314] width 1275 height 628
click at [68, 203] on div "模型列表" at bounding box center [77, 191] width 132 height 27
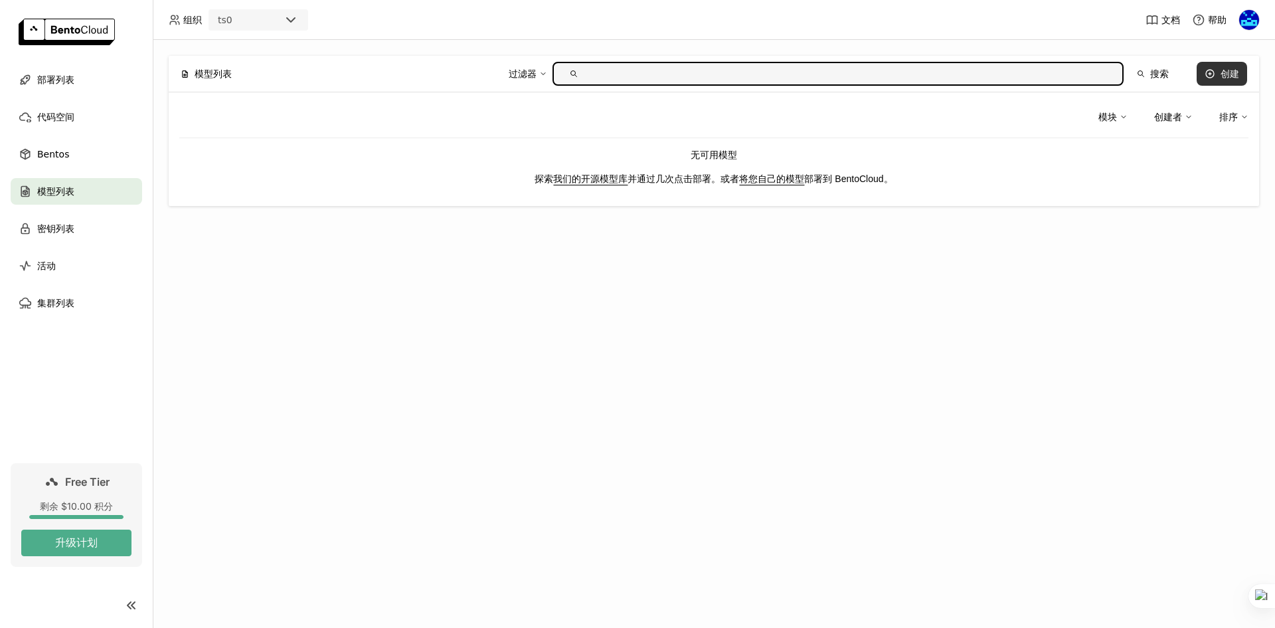
click at [1226, 77] on div "创建" at bounding box center [1230, 73] width 19 height 11
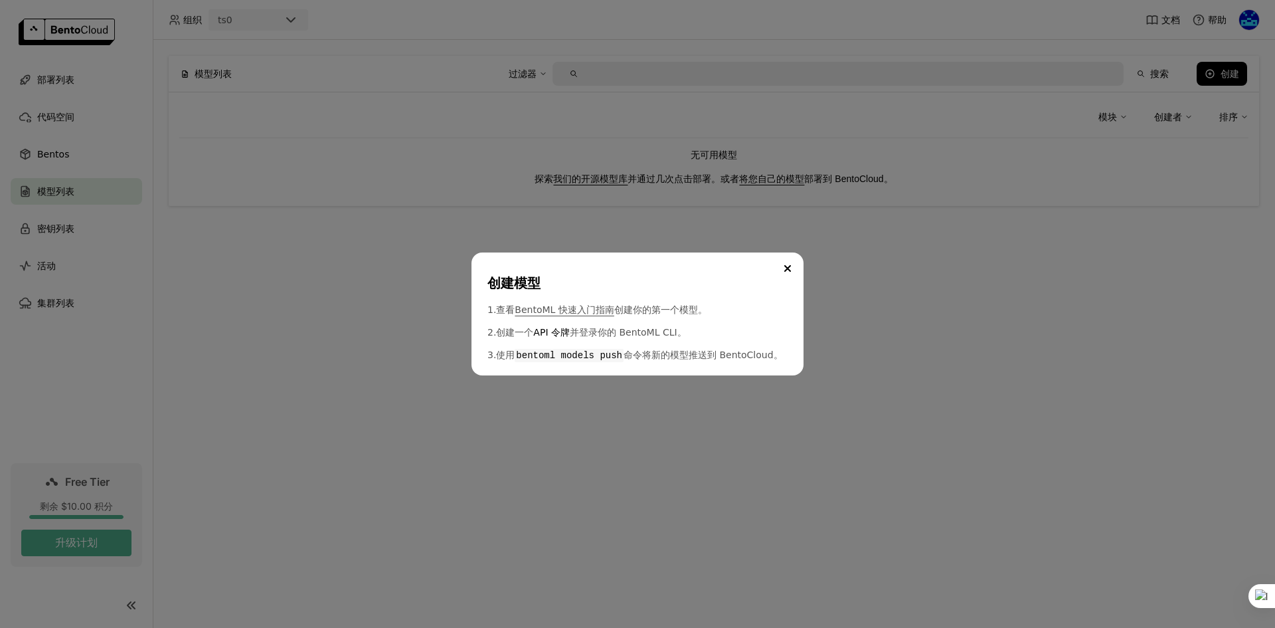
click at [596, 305] on link "BentoML 快速入门指南" at bounding box center [564, 309] width 99 height 13
click at [1020, 329] on div "创建模型 1. 查看 BentoML 快速入门指南 创建你的第一个模型。 2. 创建一个 API 令牌 并登录你的 BentoML CLI。 3. 使用 be…" at bounding box center [637, 314] width 1275 height 628
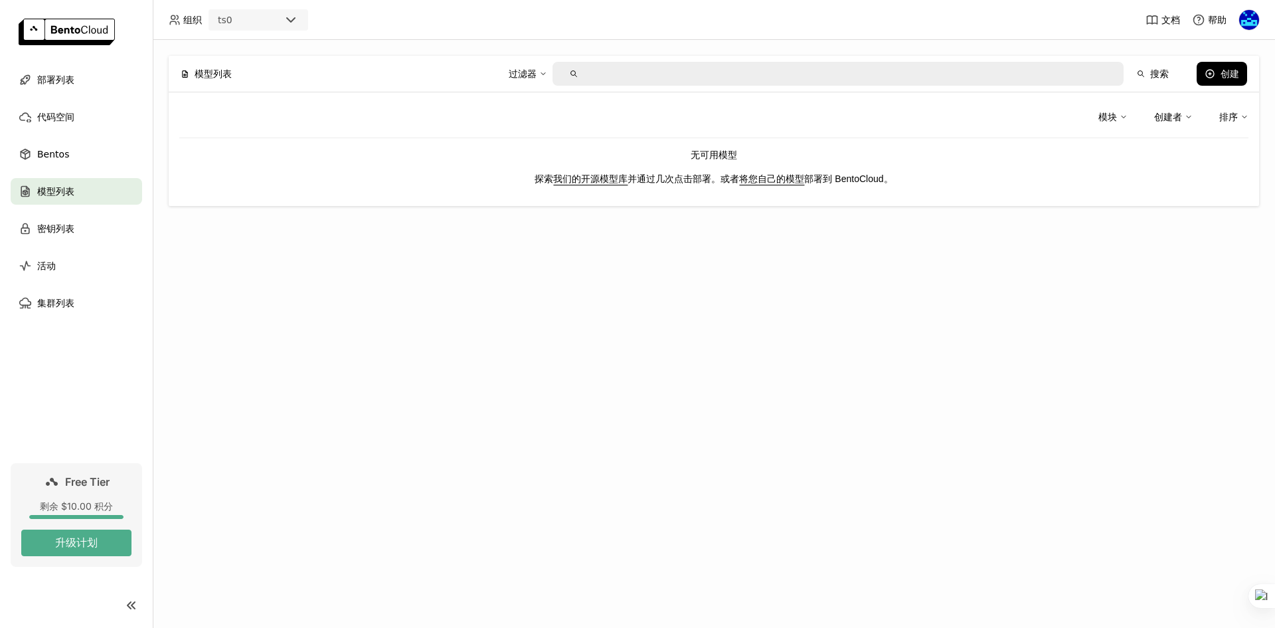
click at [715, 74] on input "text" at bounding box center [848, 73] width 529 height 21
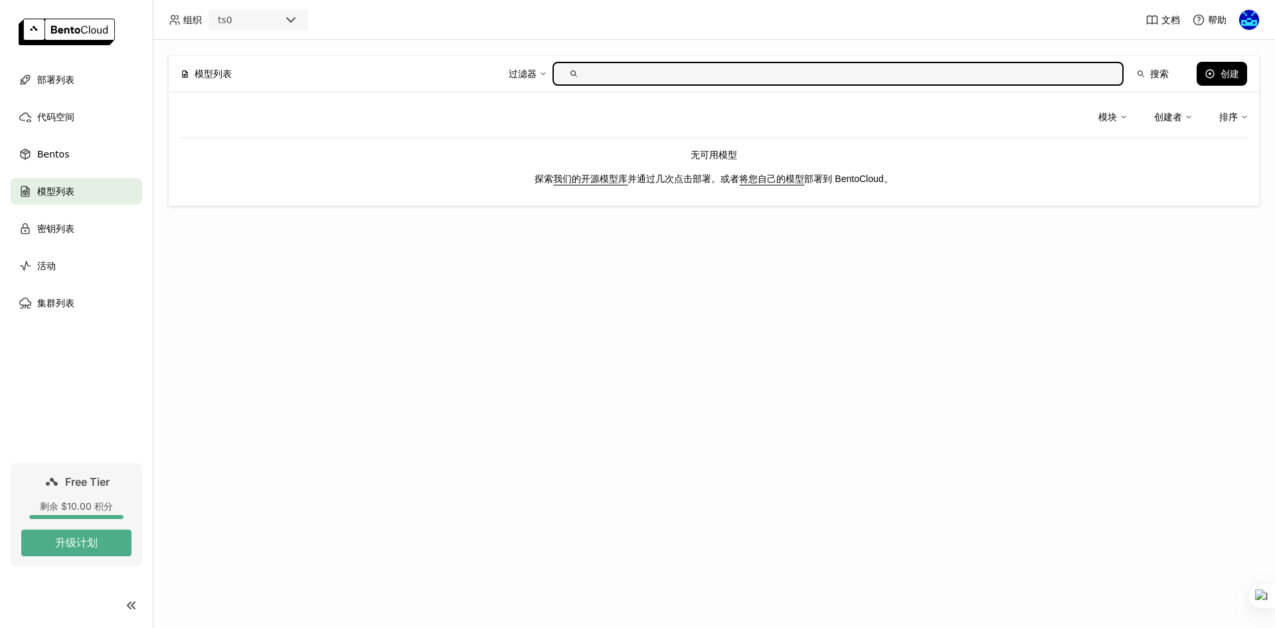
click at [539, 66] on div "过滤器" at bounding box center [528, 74] width 39 height 28
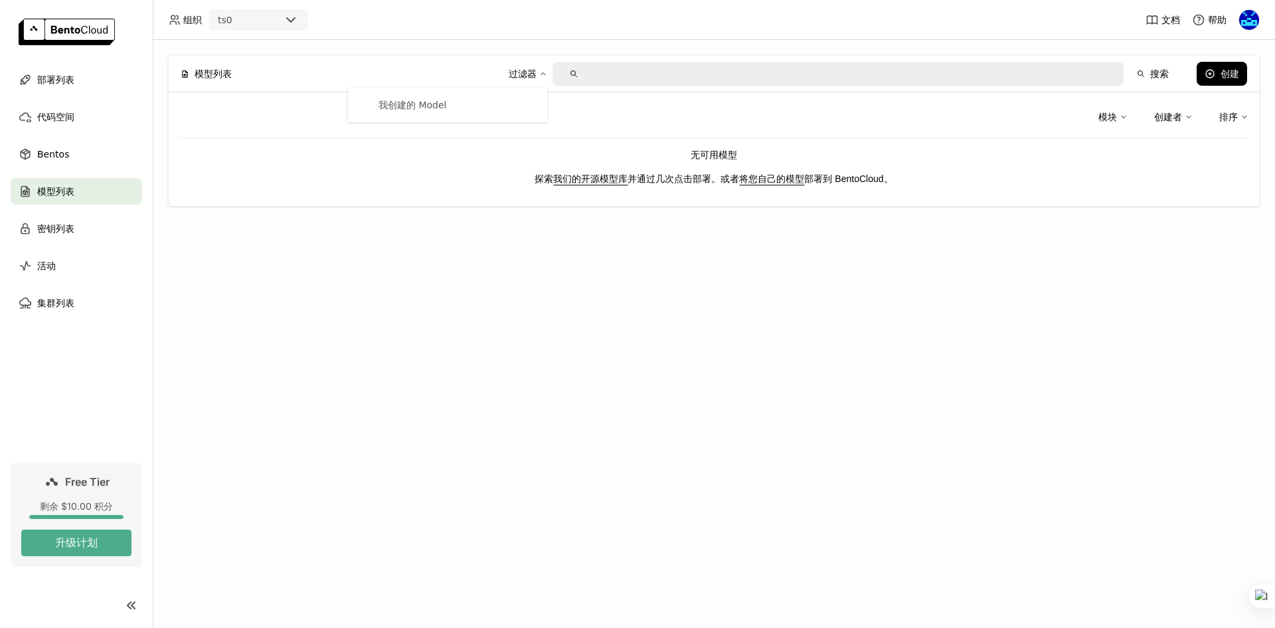
click at [537, 66] on div "过滤器" at bounding box center [523, 73] width 28 height 15
click at [535, 72] on div "过滤器" at bounding box center [523, 73] width 28 height 15
click at [477, 106] on div "我创建的 Model" at bounding box center [448, 104] width 178 height 13
type input "creator:@me"
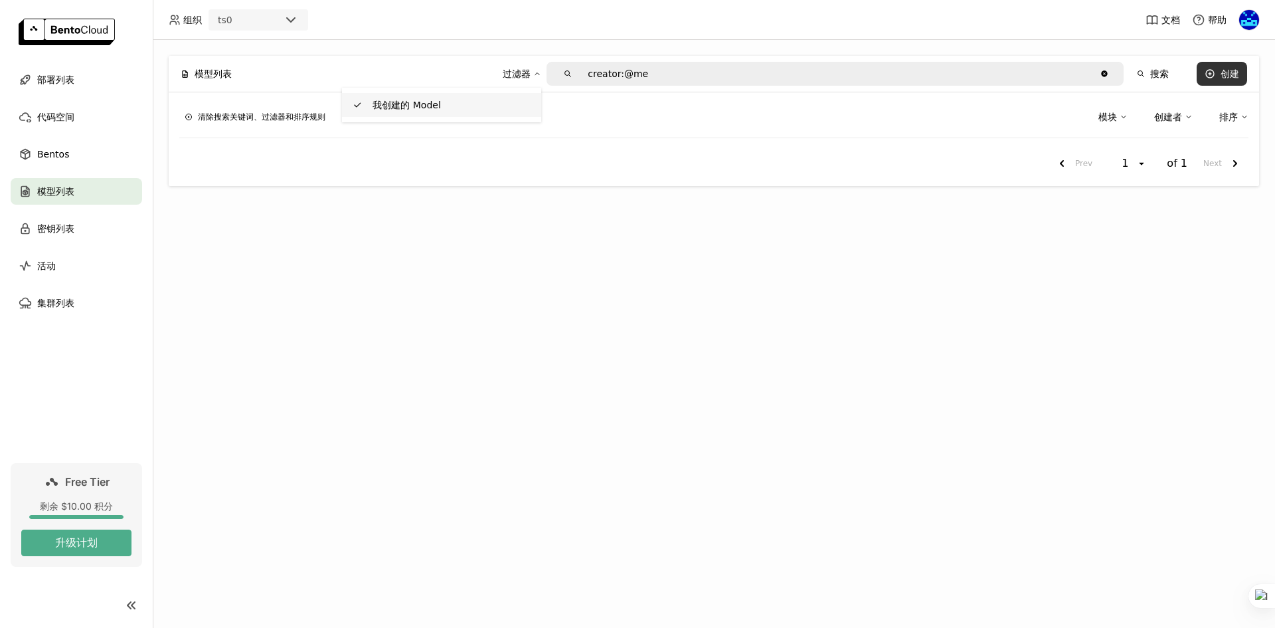
click at [1212, 70] on icon at bounding box center [1210, 74] width 8 height 8
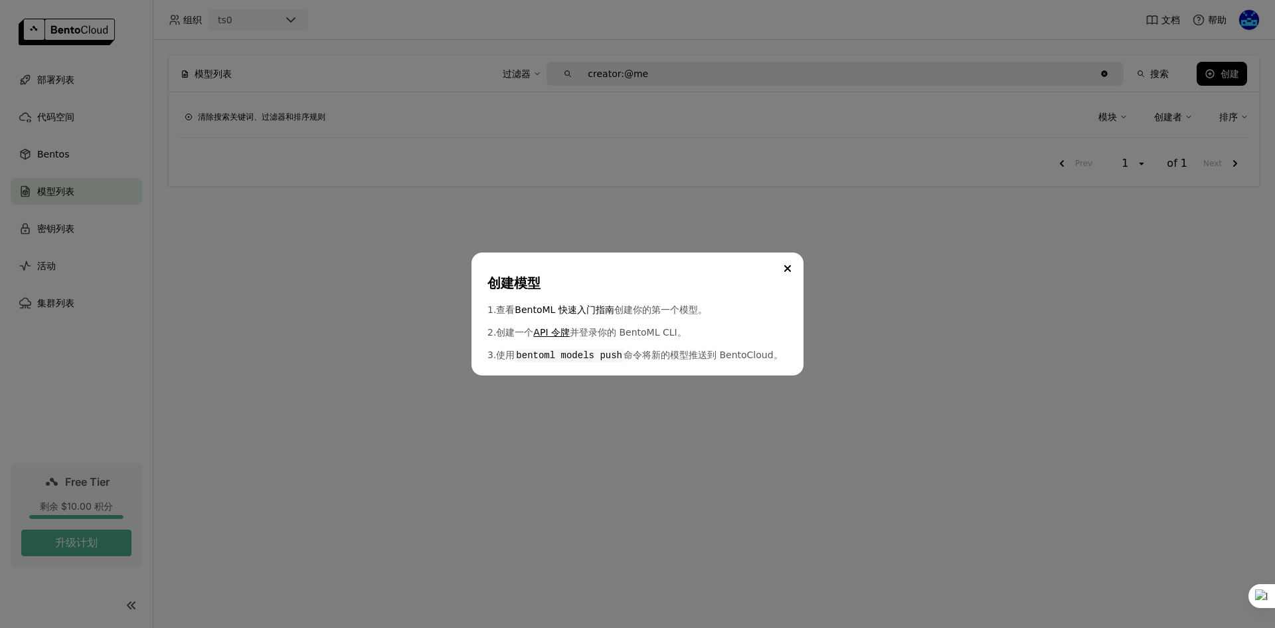
click at [559, 329] on link "API 令牌" at bounding box center [551, 331] width 37 height 13
click at [788, 264] on button "Close" at bounding box center [788, 268] width 16 height 16
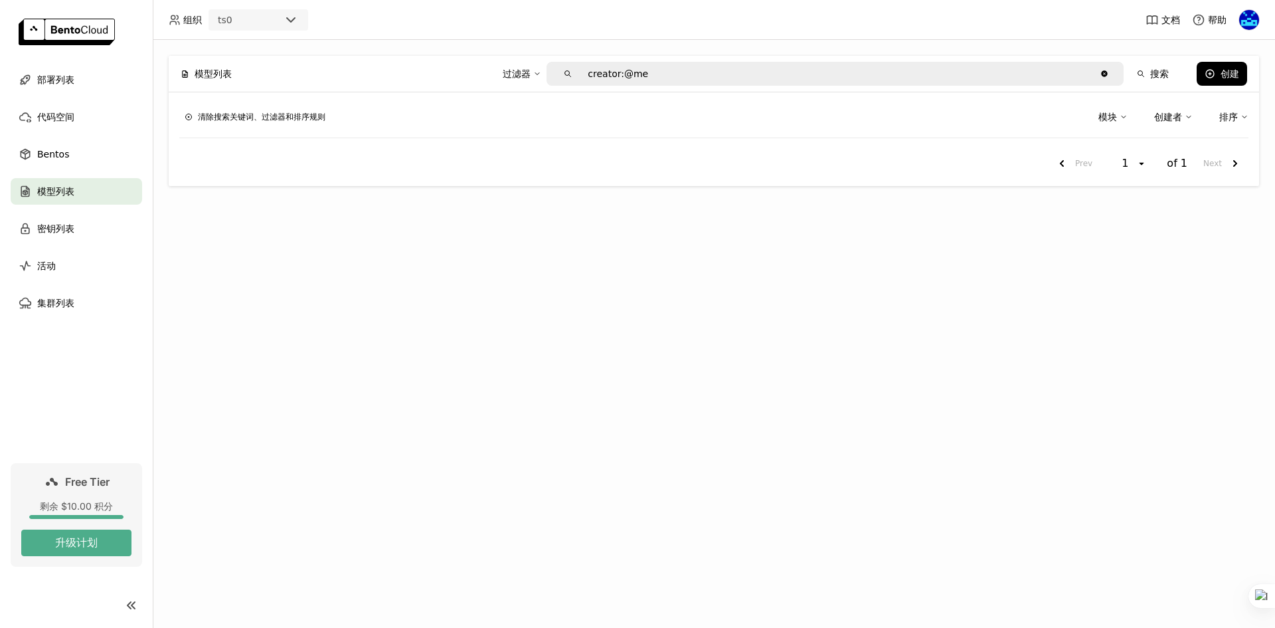
click at [84, 31] on img at bounding box center [67, 32] width 96 height 27
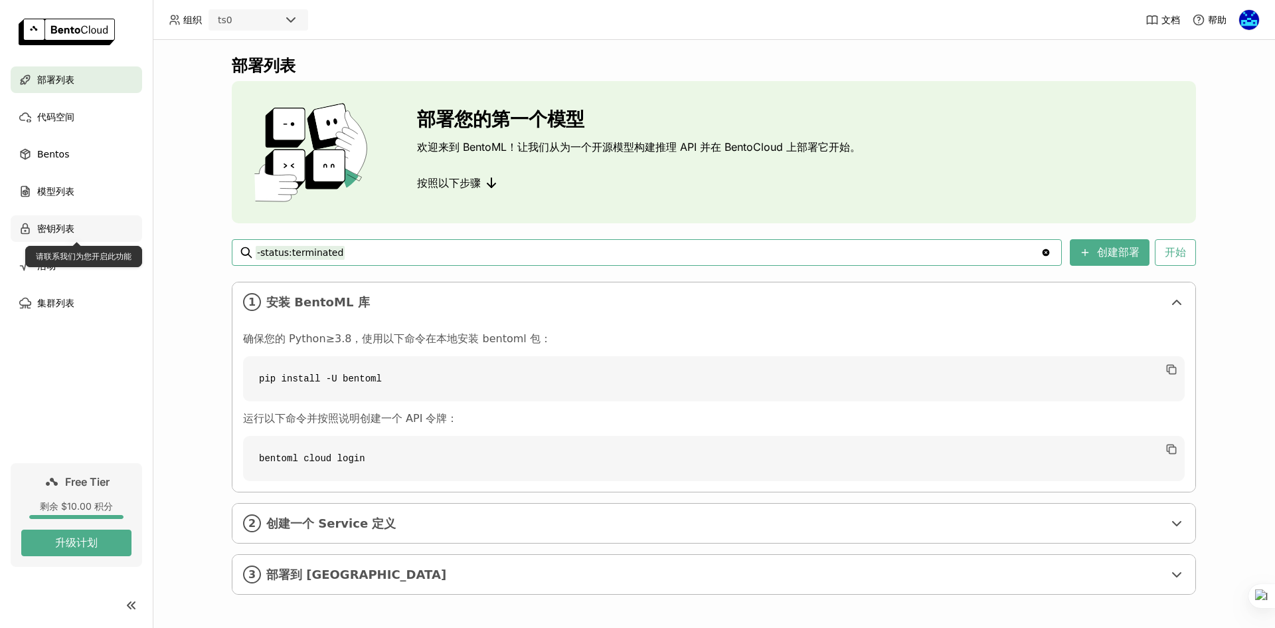
click at [93, 226] on div "密钥列表" at bounding box center [77, 228] width 132 height 27
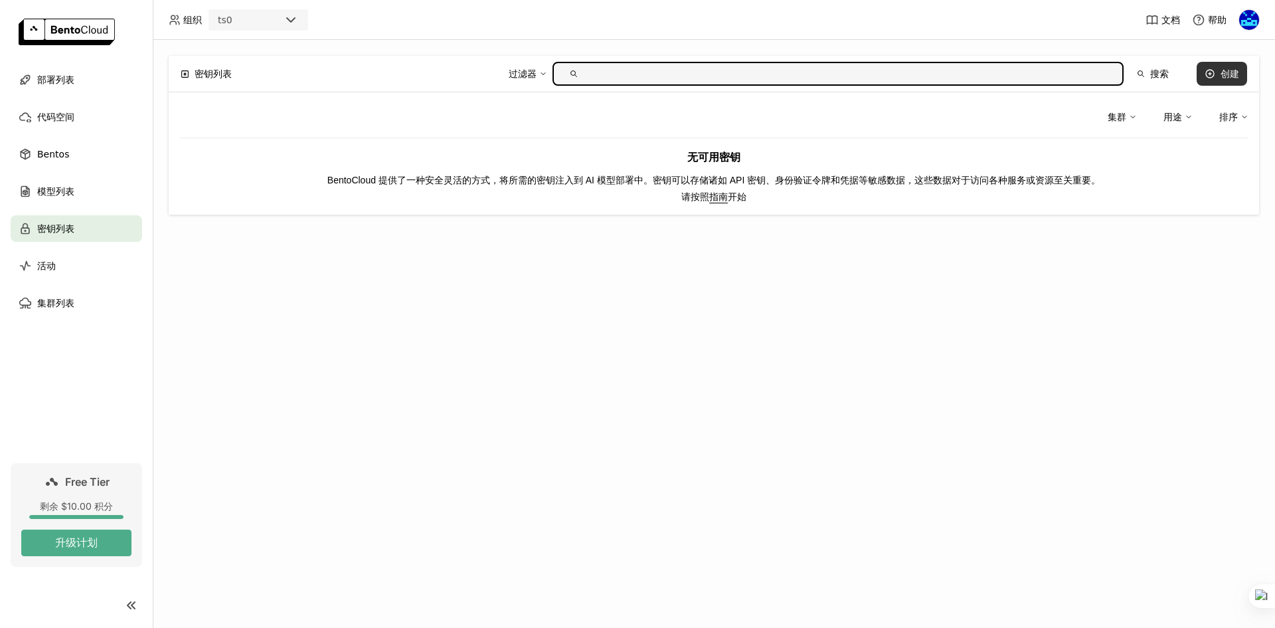
click at [1221, 77] on div "创建" at bounding box center [1230, 73] width 19 height 11
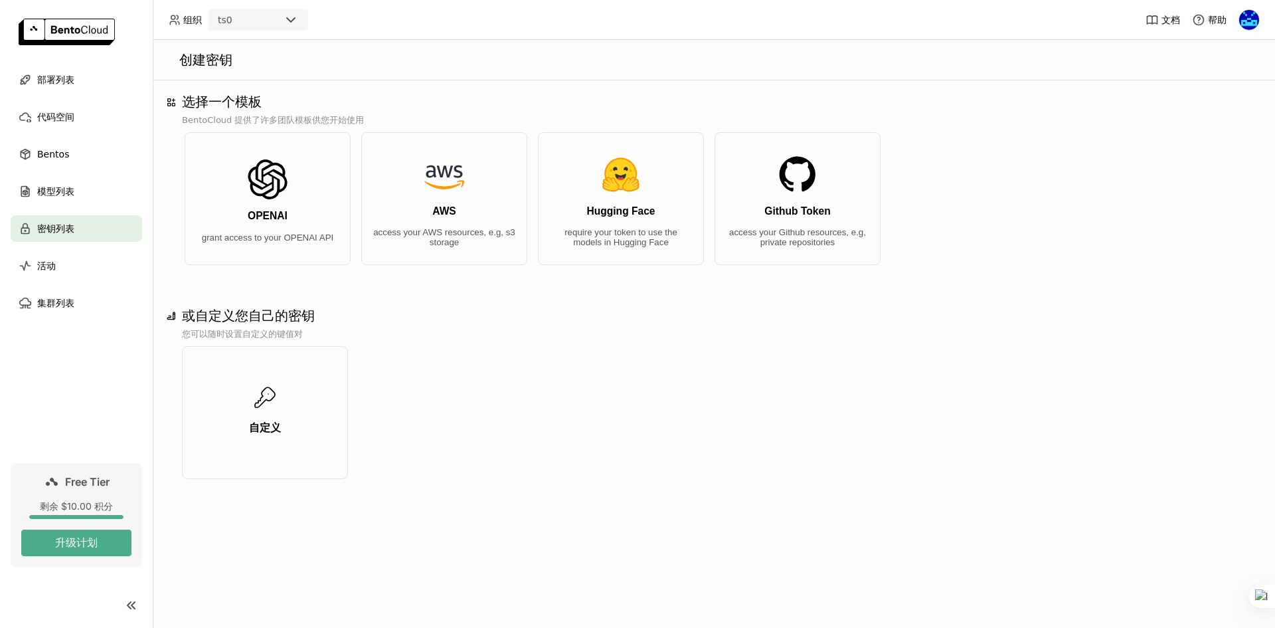
click at [731, 351] on div "自定义" at bounding box center [714, 415] width 1064 height 149
click at [1035, 324] on div "或自定义您自己的密钥 您可以随时设置自定义的键值对 自定义" at bounding box center [714, 399] width 1096 height 182
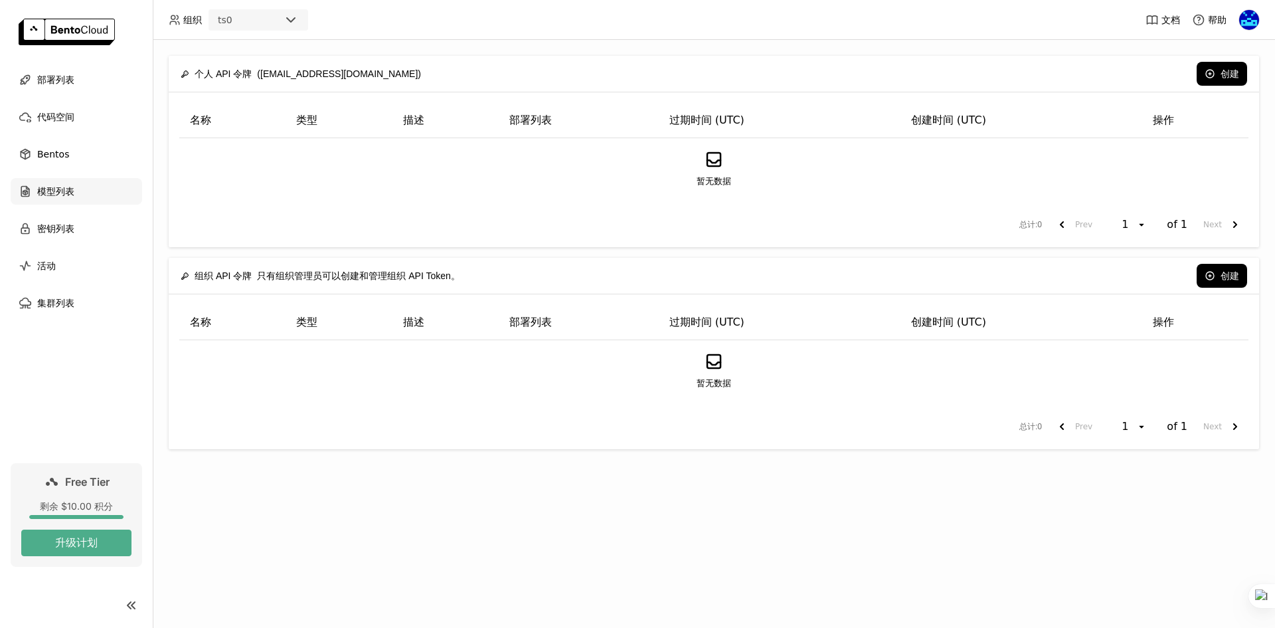
click at [86, 197] on div "模型列表" at bounding box center [77, 191] width 132 height 27
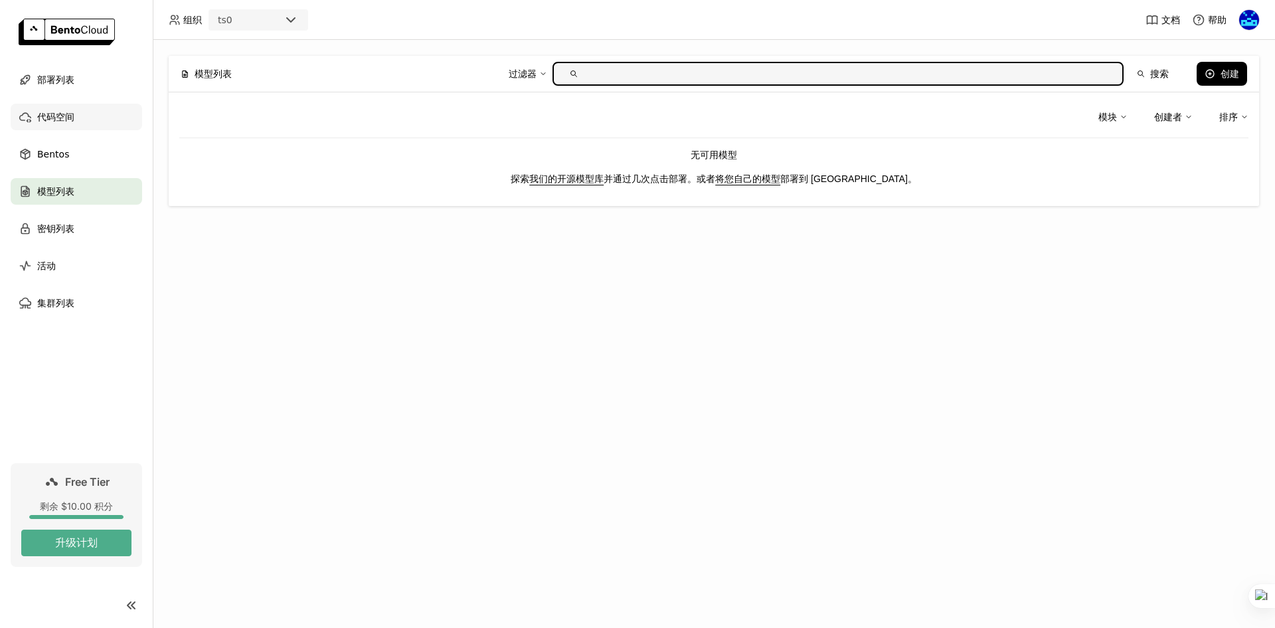
click at [89, 120] on div "代码空间" at bounding box center [77, 117] width 132 height 27
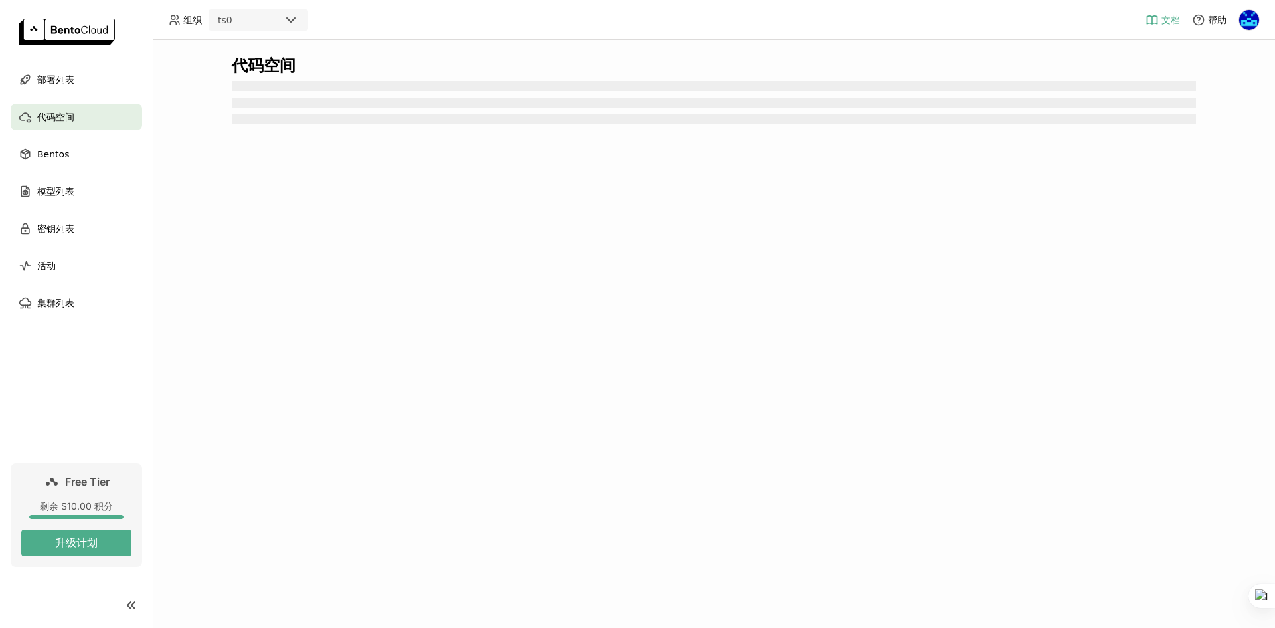
click at [1169, 17] on span "文档" at bounding box center [1171, 20] width 19 height 12
